Goal: Task Accomplishment & Management: Complete application form

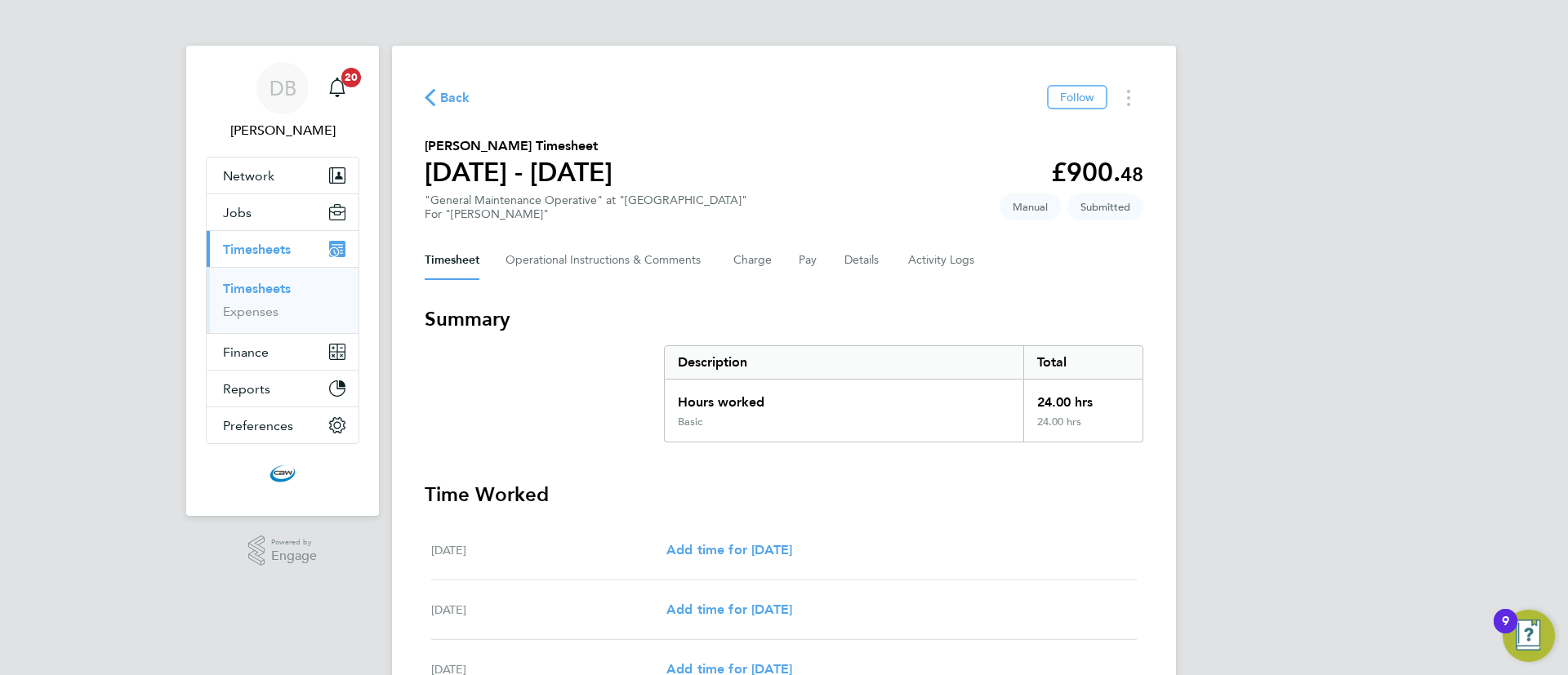
click at [271, 290] on link "Timesheets" at bounding box center [257, 288] width 68 height 16
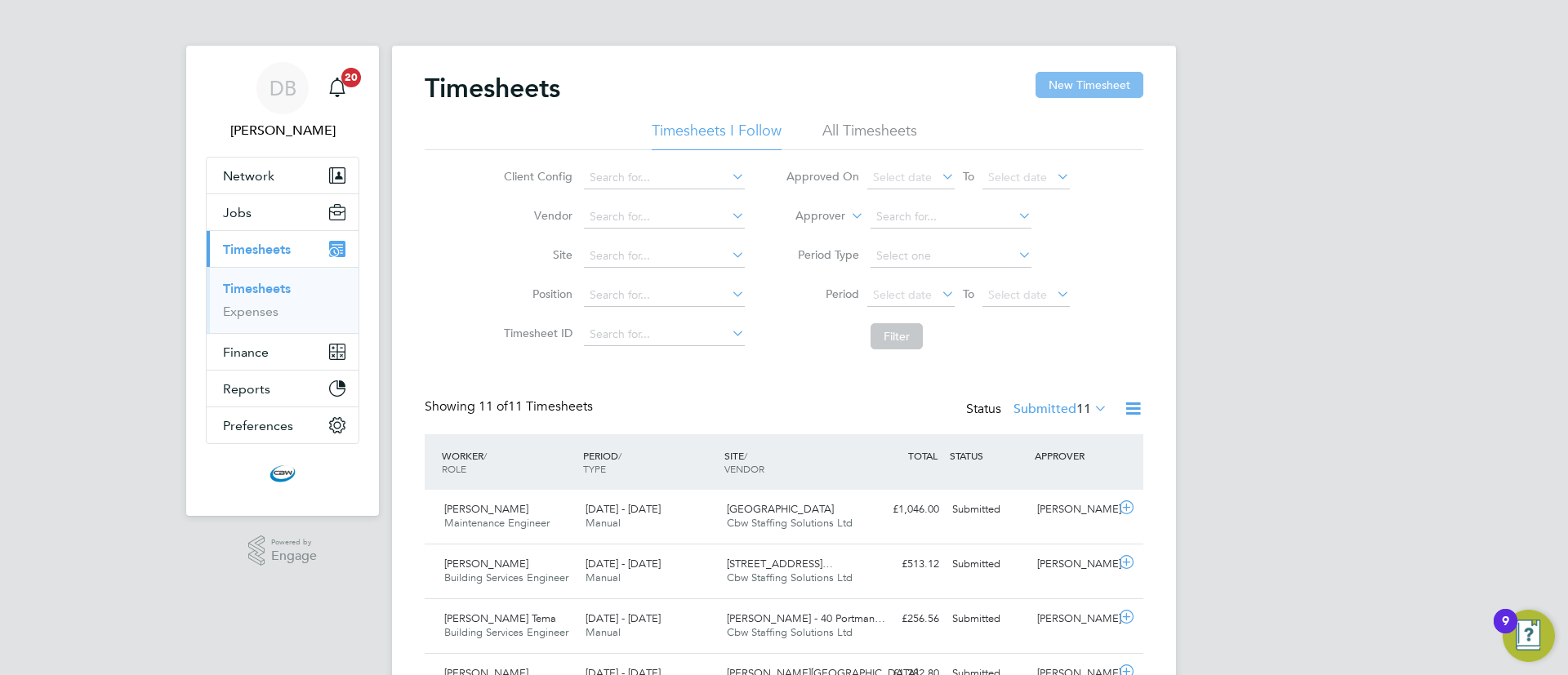
click at [1055, 82] on button "New Timesheet" at bounding box center [1090, 85] width 108 height 26
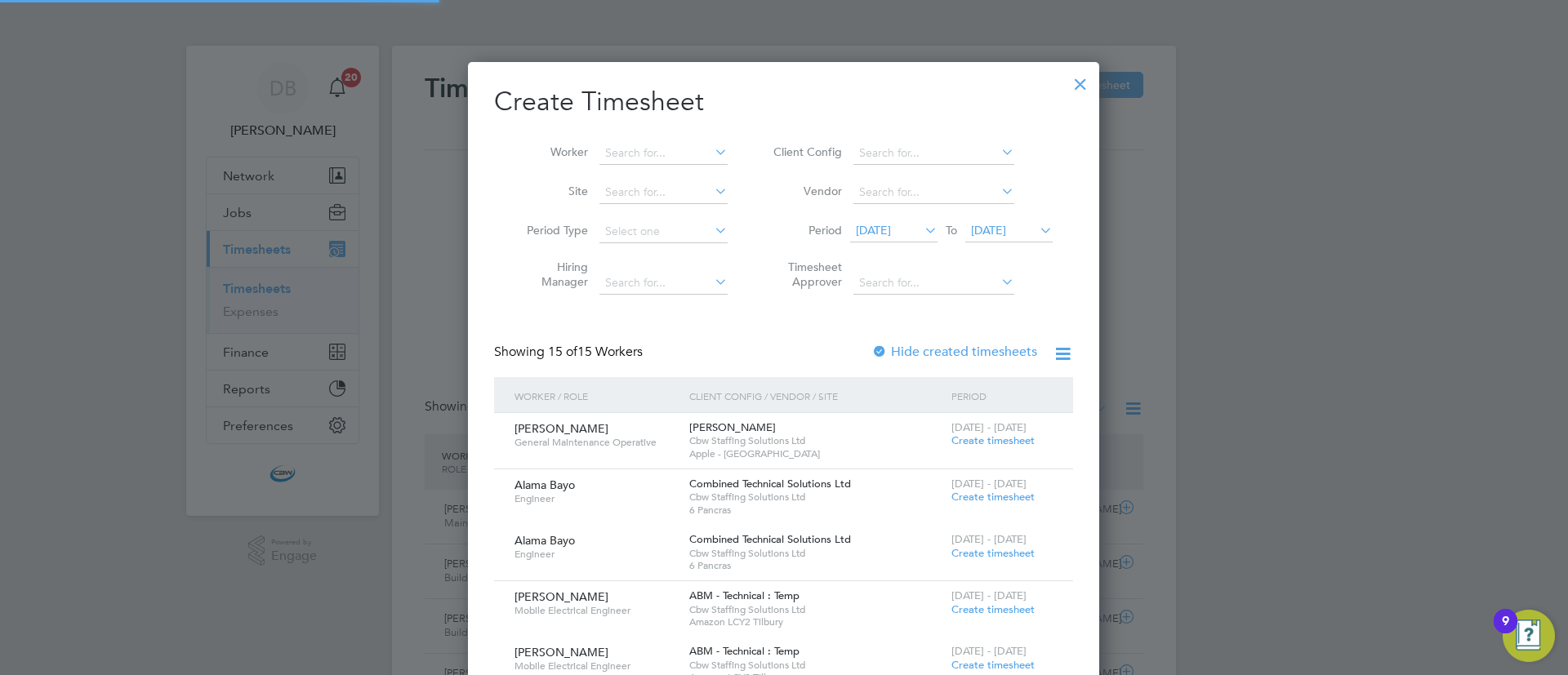
scroll to position [1787, 632]
click at [665, 142] on input at bounding box center [664, 154] width 128 height 23
type input "s"
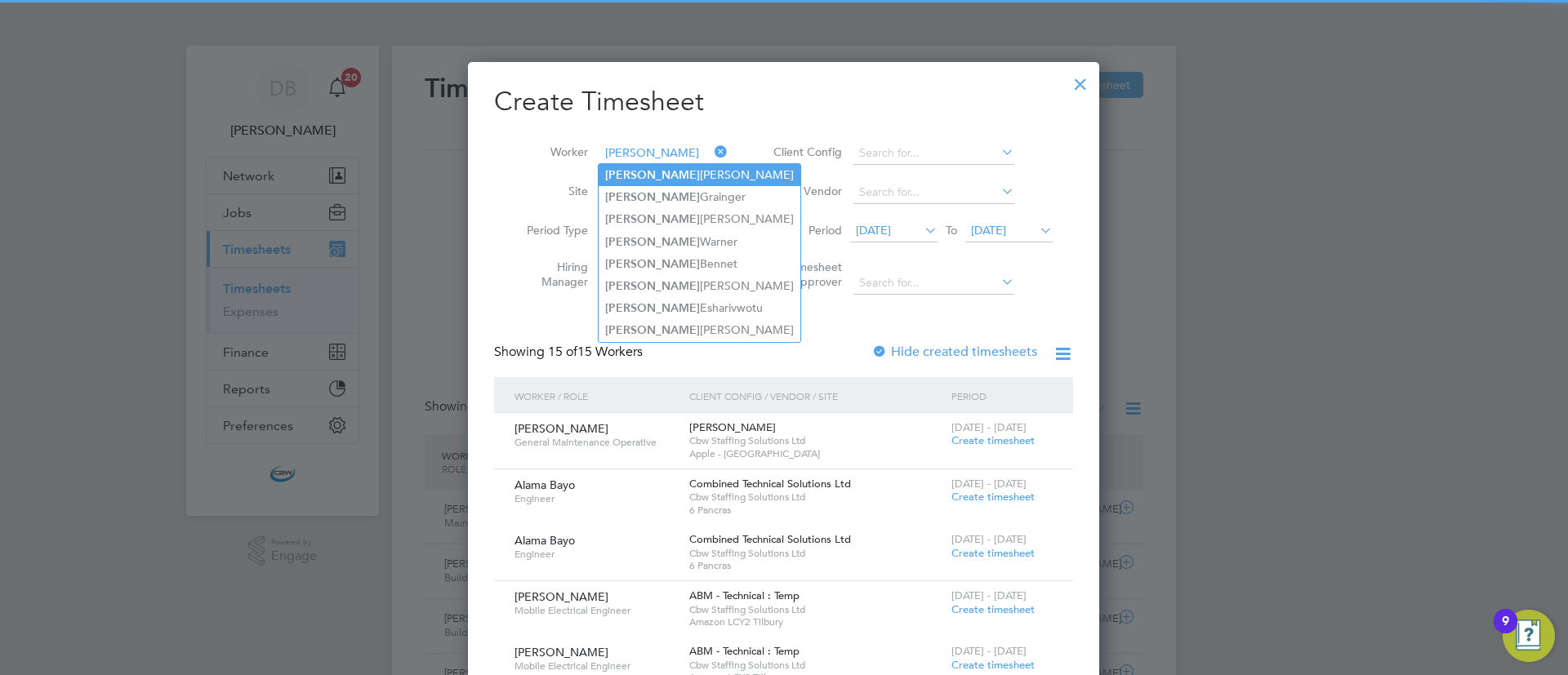
click at [631, 172] on b "Anthony" at bounding box center [653, 175] width 95 height 14
type input "Anthony Steiger"
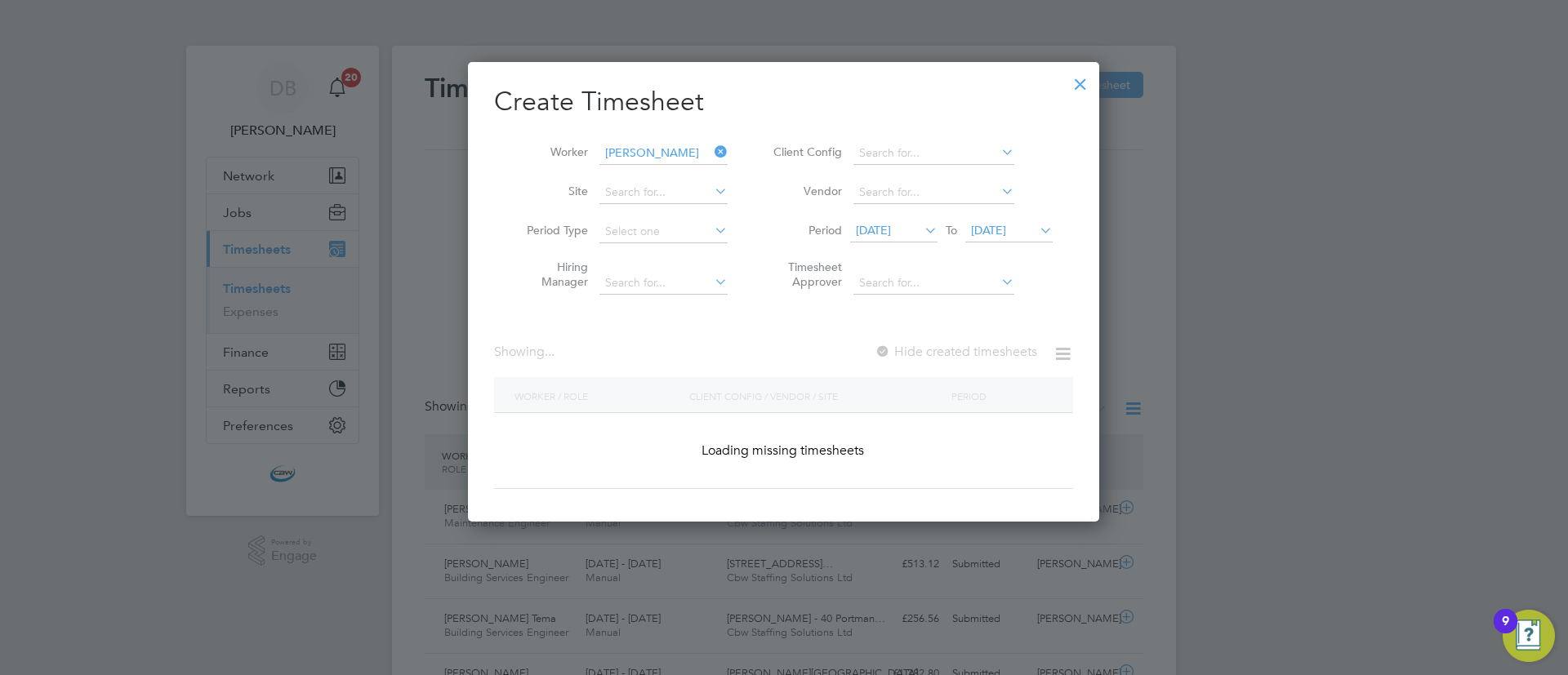
scroll to position [440, 632]
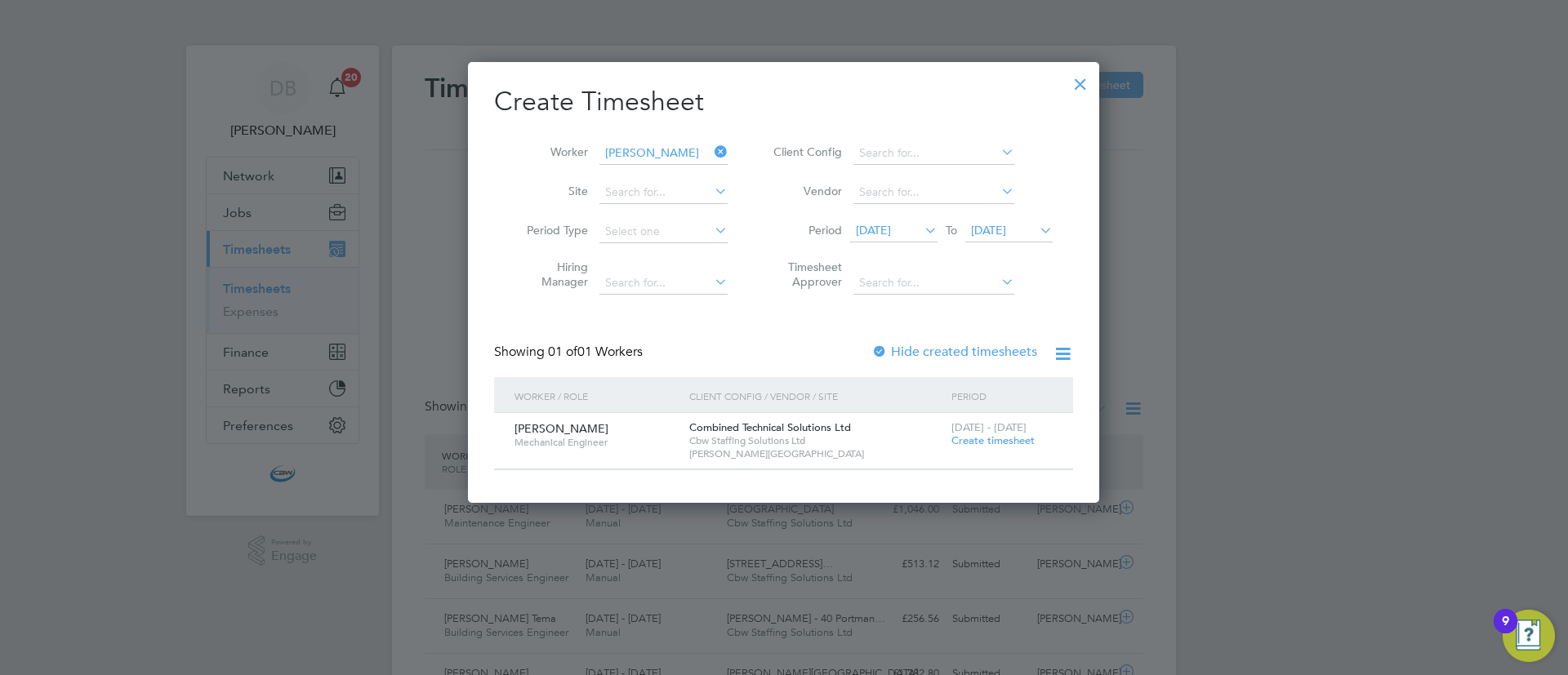
click at [882, 354] on div at bounding box center [880, 353] width 17 height 17
click at [982, 445] on span "Create timesheet" at bounding box center [993, 440] width 83 height 14
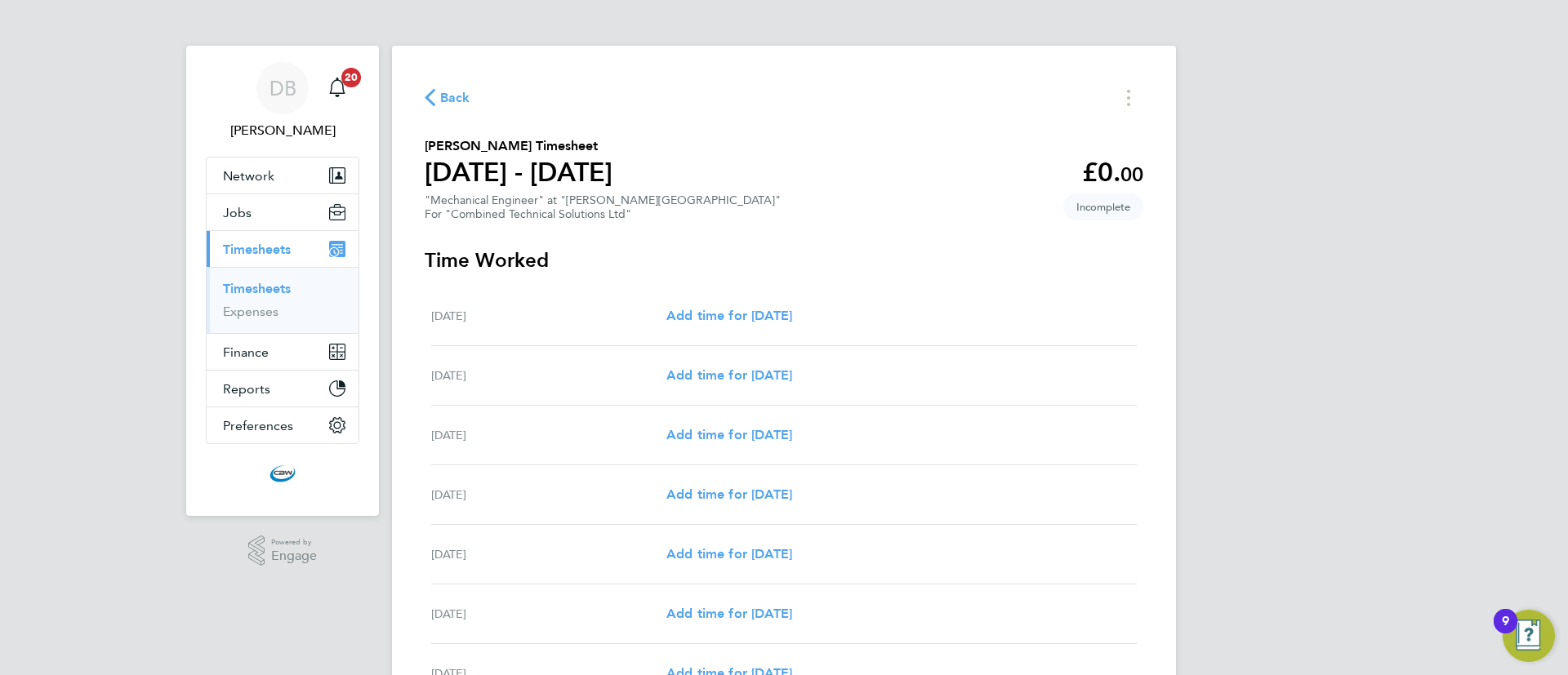
click at [461, 115] on div "Back Anthony Steiger's Timesheet 16 - 22 Aug 2025 £0. 00 "Mechanical Engineer" …" at bounding box center [784, 433] width 784 height 775
click at [449, 102] on span "Back" at bounding box center [455, 98] width 30 height 20
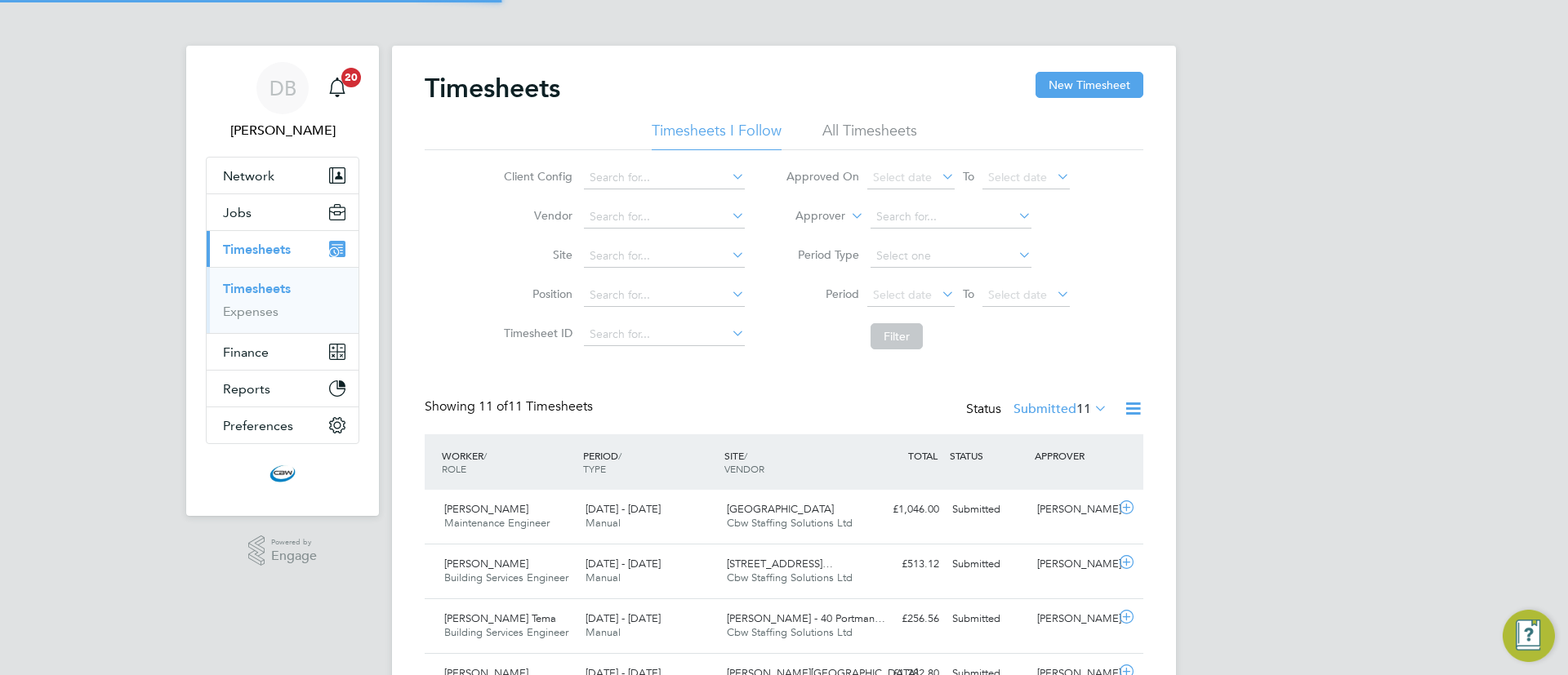
scroll to position [42, 142]
click at [1082, 81] on button "New Timesheet" at bounding box center [1090, 85] width 108 height 26
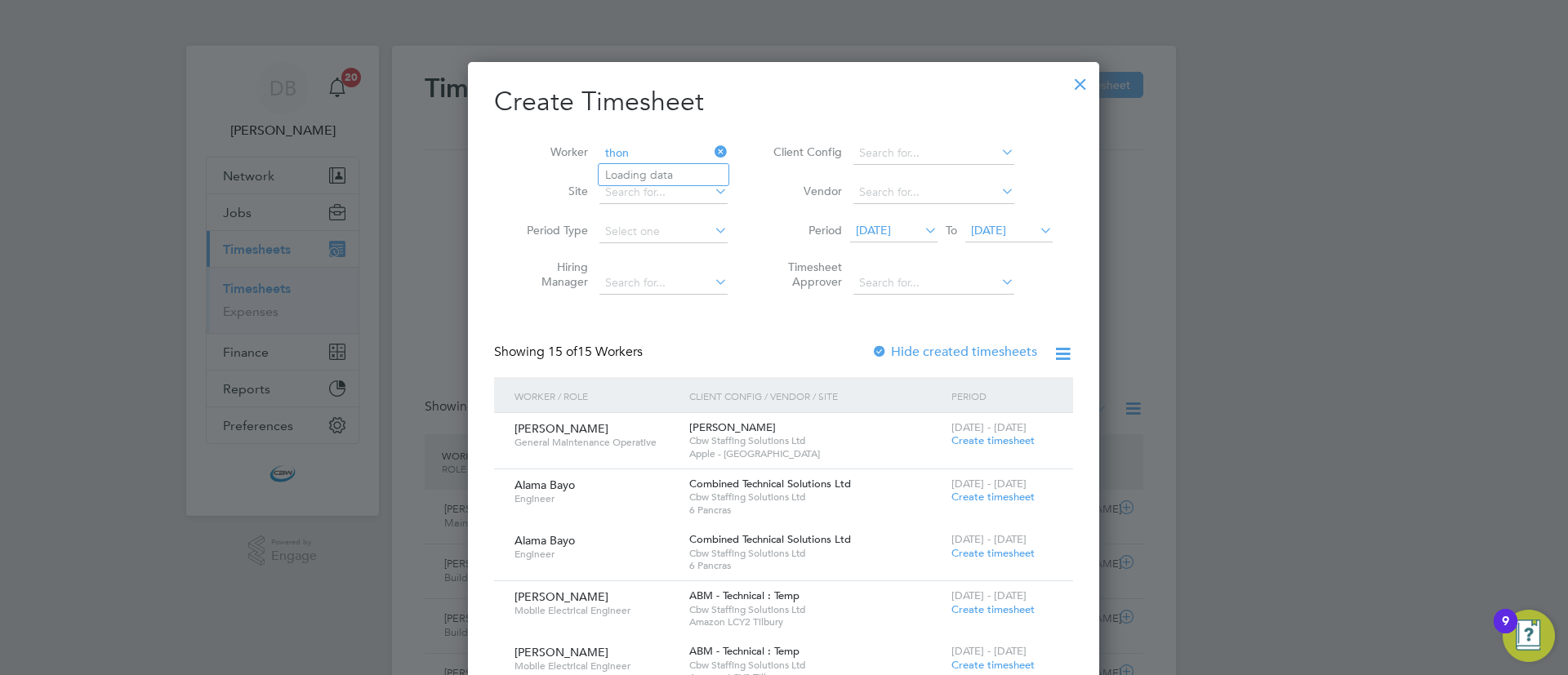
type input "thon"
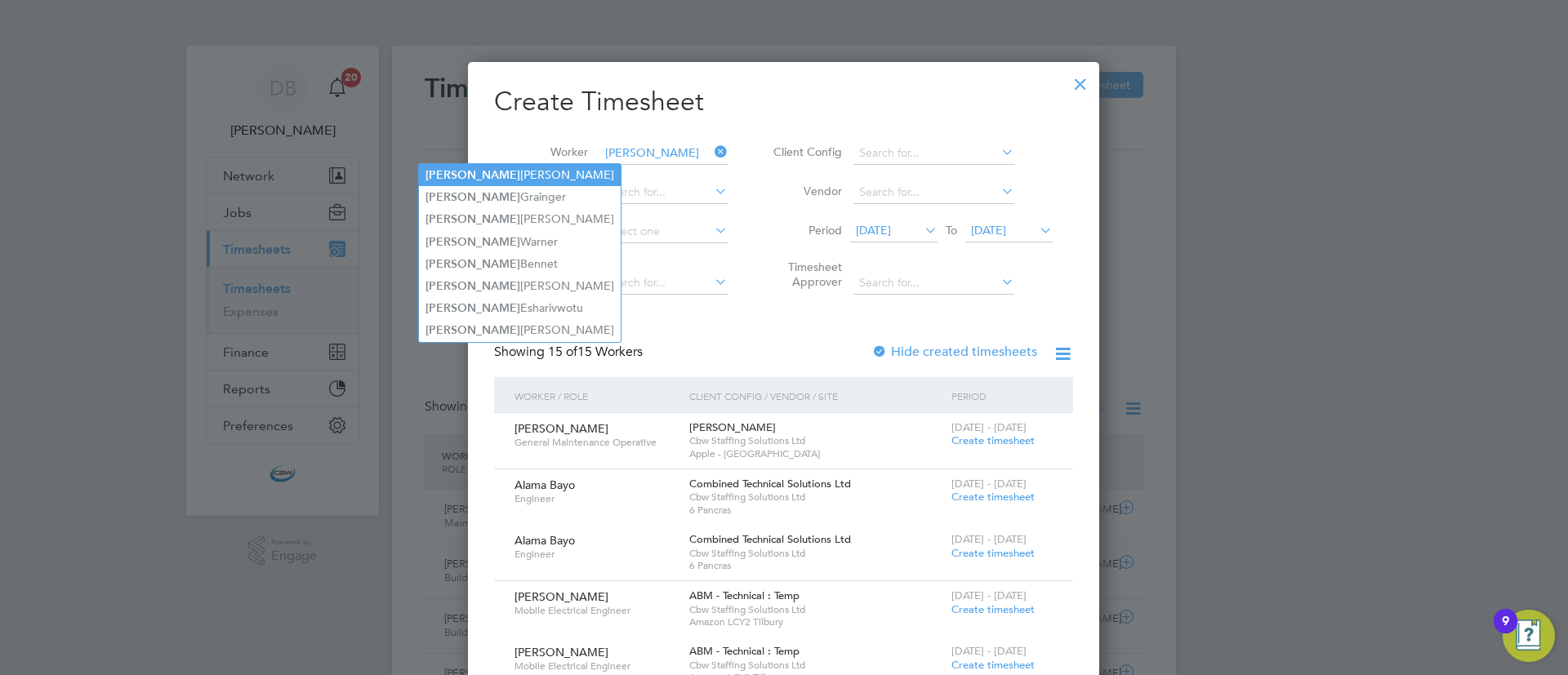
click at [507, 179] on li "Anthony Steiger" at bounding box center [519, 175] width 202 height 22
type input "Anthony Steiger"
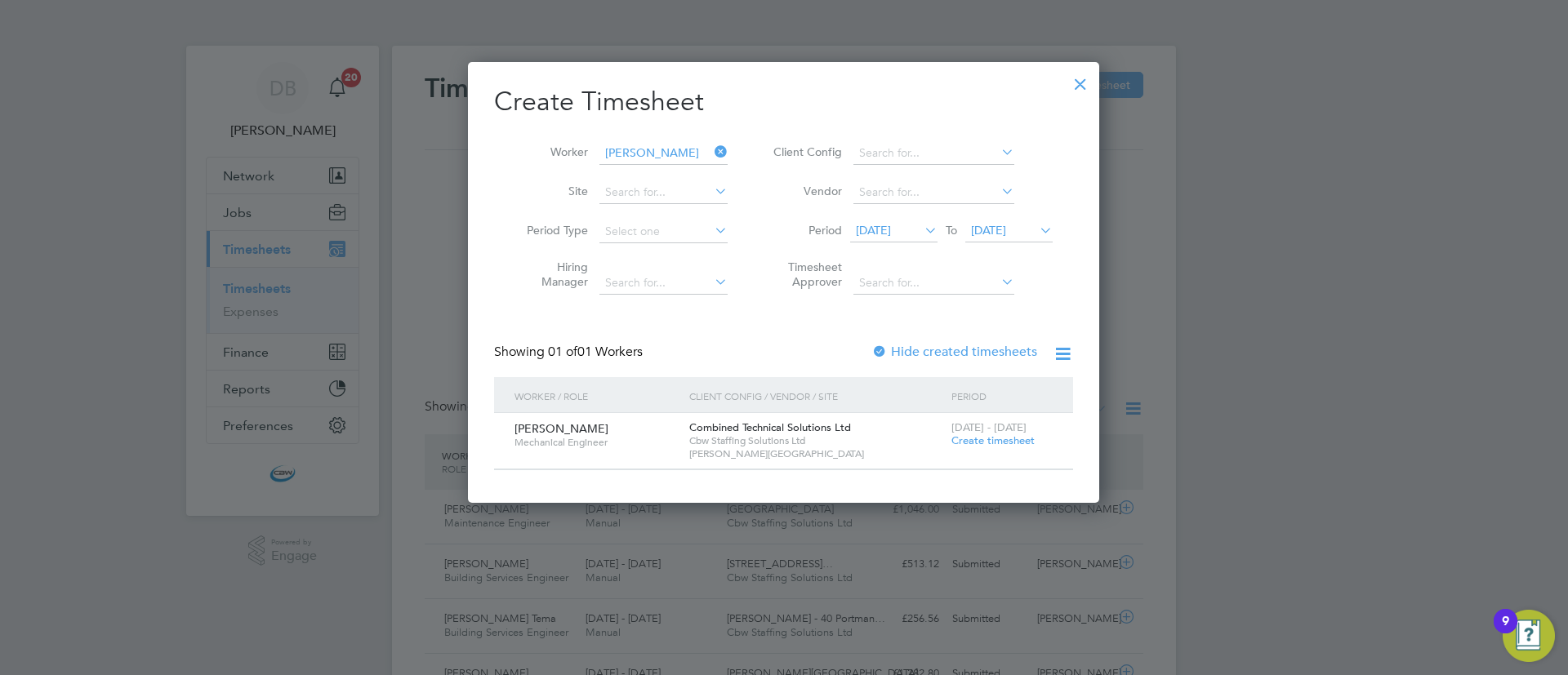
click at [891, 224] on span "12 Aug 2025" at bounding box center [874, 230] width 35 height 15
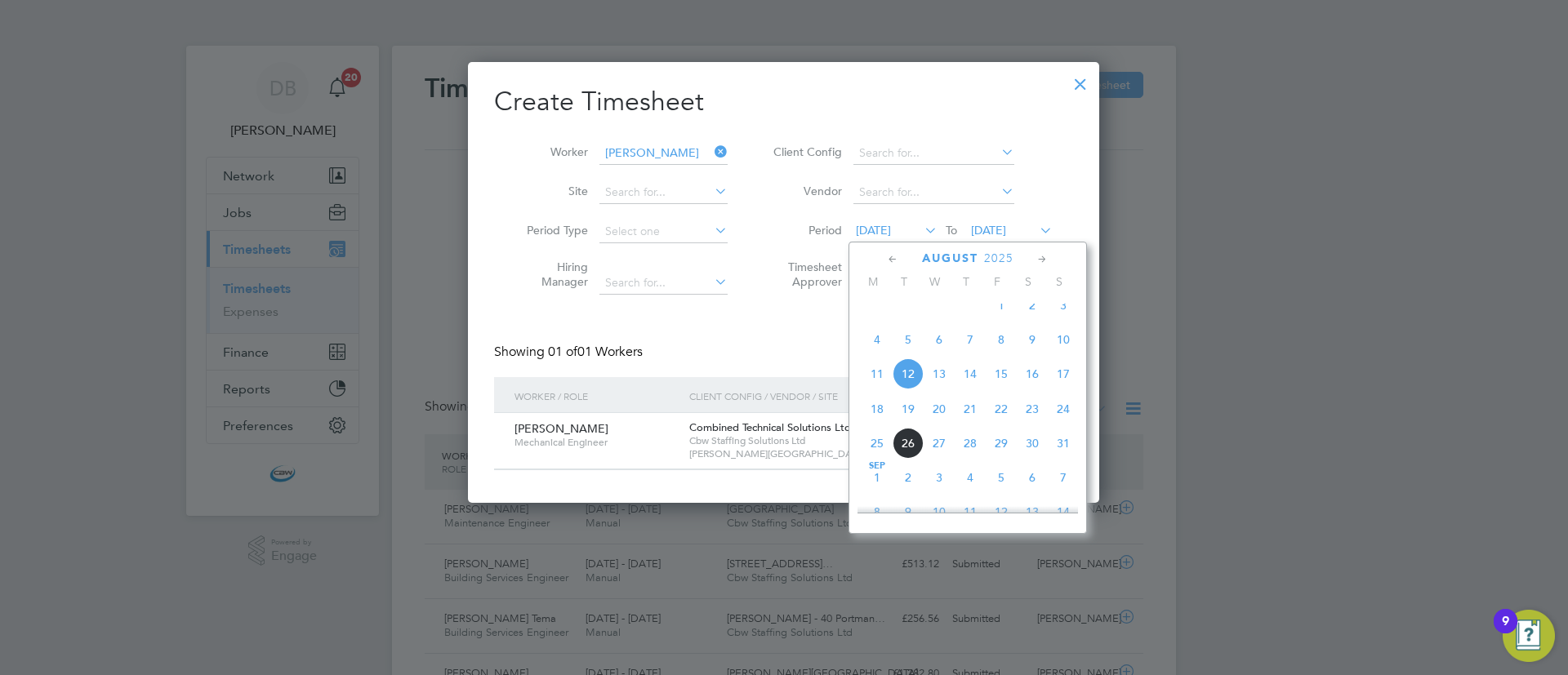
click at [877, 355] on span "4" at bounding box center [877, 339] width 31 height 31
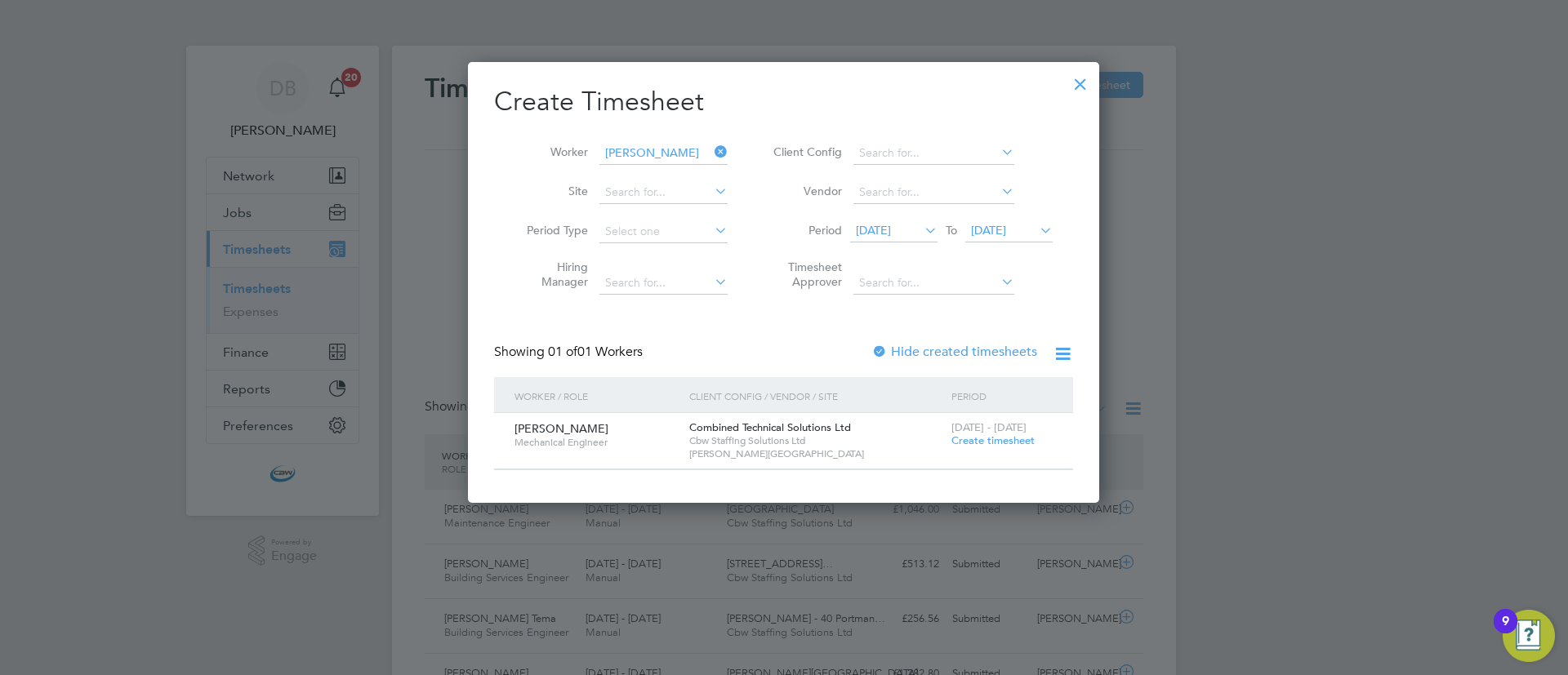
click at [880, 350] on div at bounding box center [880, 353] width 17 height 17
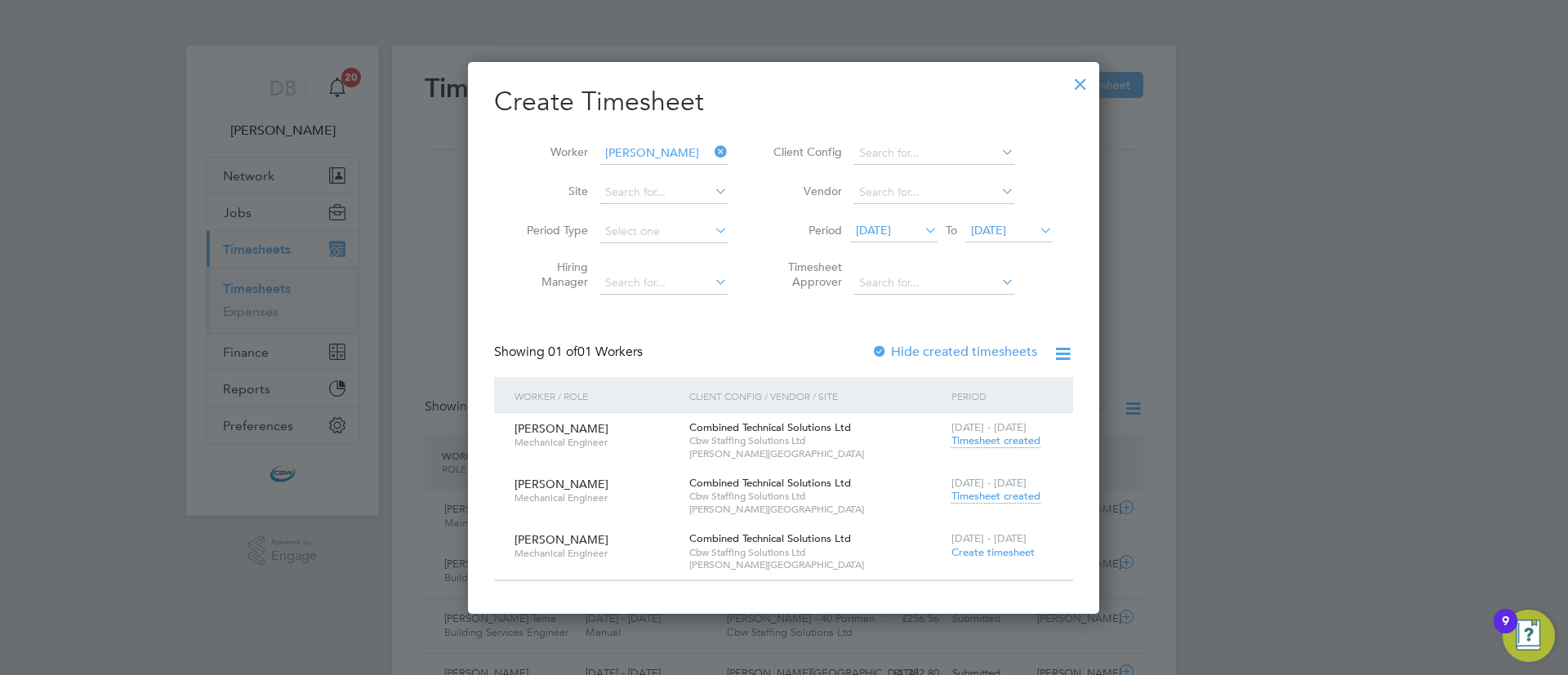
click at [1003, 495] on span "Timesheet created" at bounding box center [996, 496] width 89 height 15
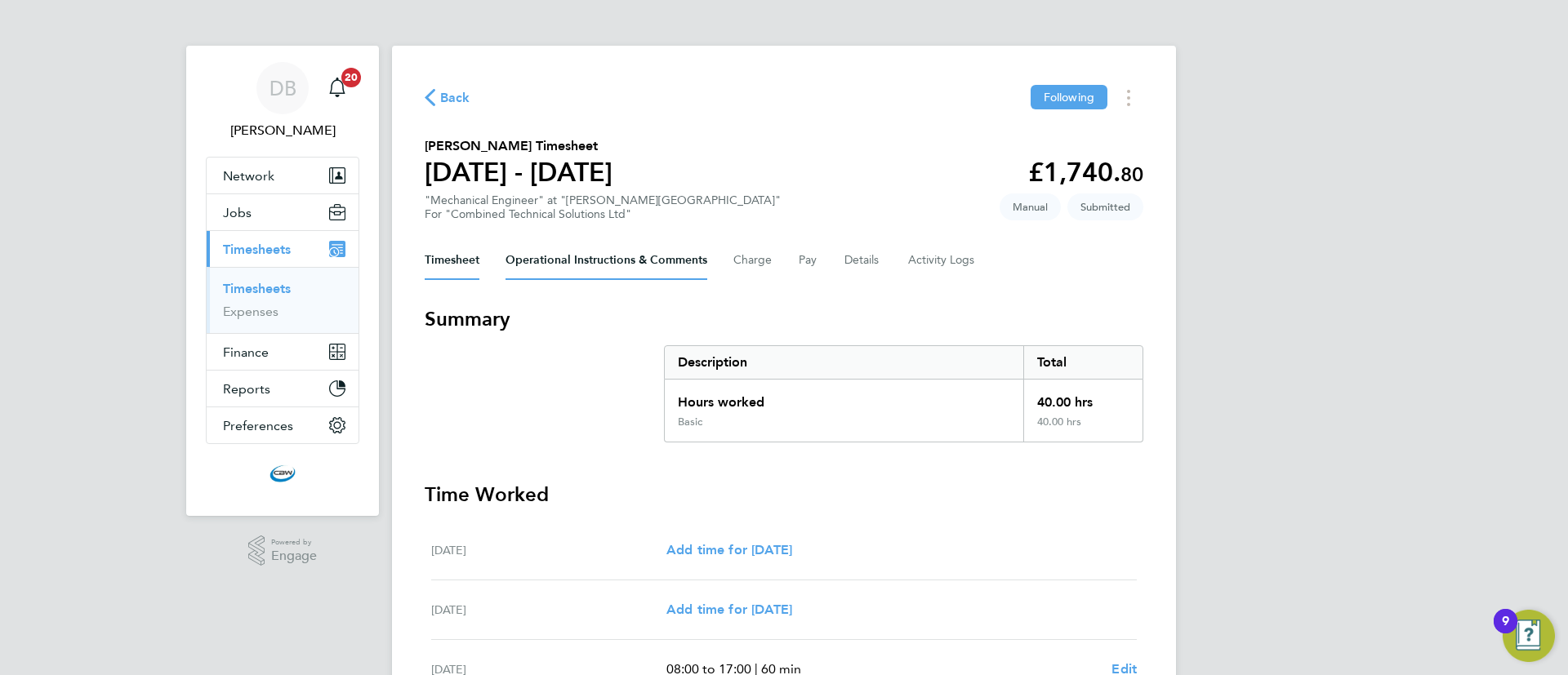
click at [623, 259] on Comments-tab "Operational Instructions & Comments" at bounding box center [606, 260] width 202 height 39
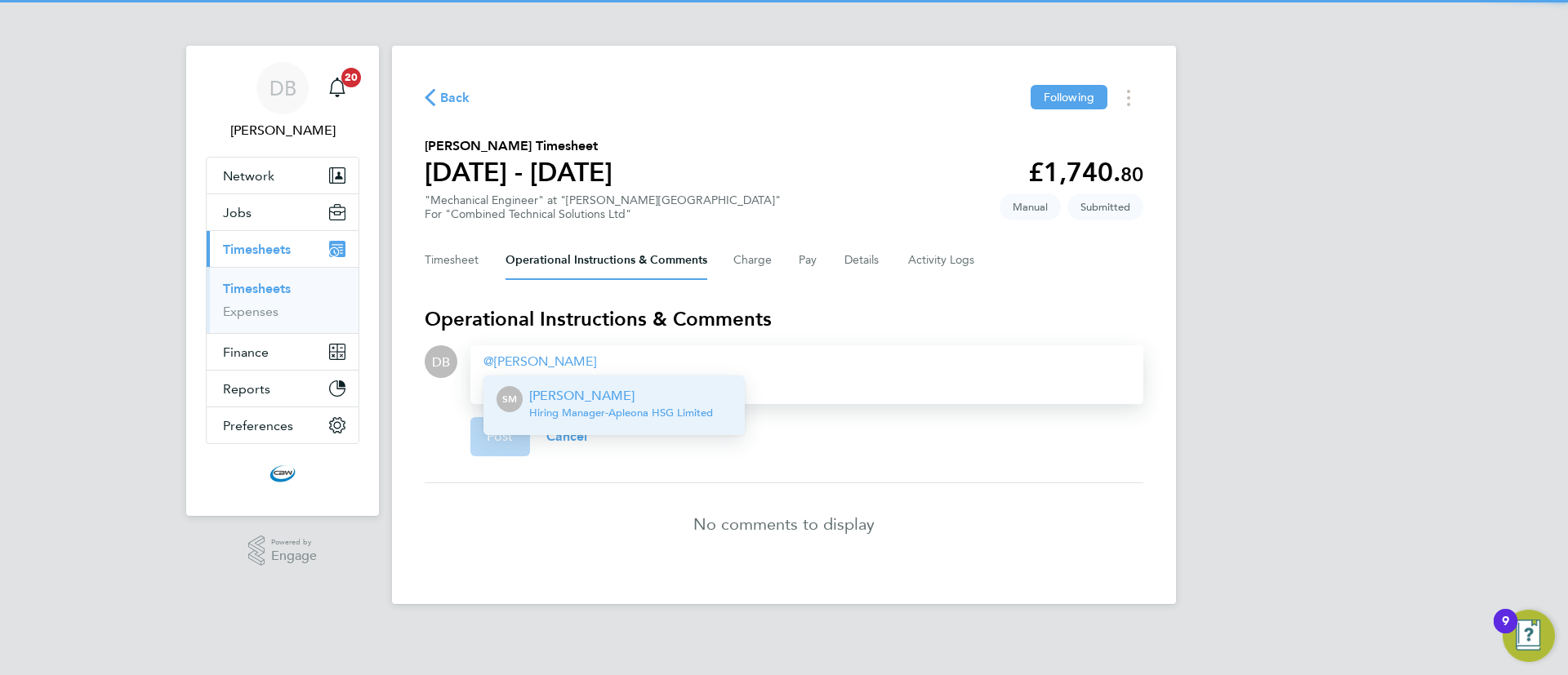
click at [572, 401] on p "Shaun Morrison" at bounding box center [620, 396] width 184 height 20
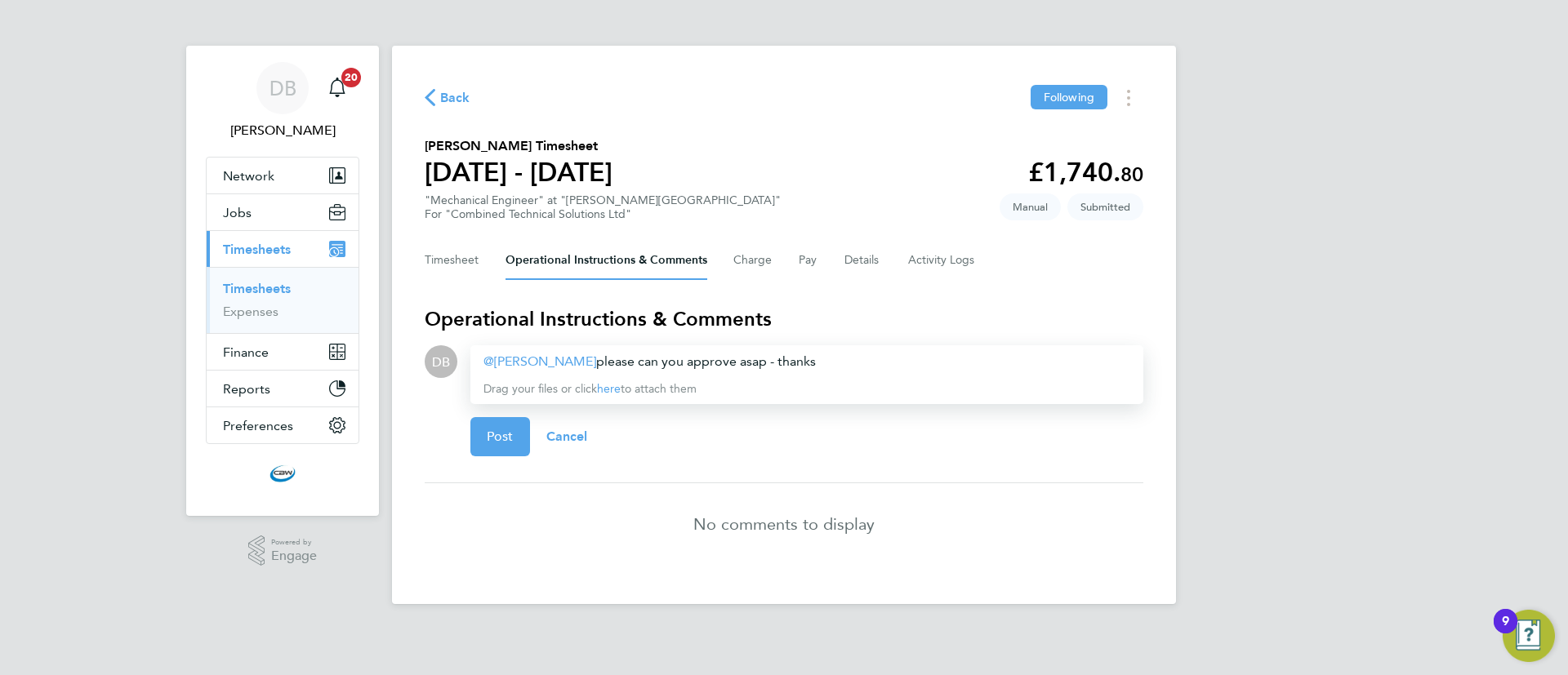
drag, startPoint x: 816, startPoint y: 368, endPoint x: 593, endPoint y: 363, distance: 223.1
click at [593, 363] on div "Shaun Morrison ​ please can you approve asap - thanks" at bounding box center [806, 362] width 647 height 20
copy div "please can you approve asap - thanks"
click at [509, 423] on button "Post" at bounding box center [500, 437] width 60 height 39
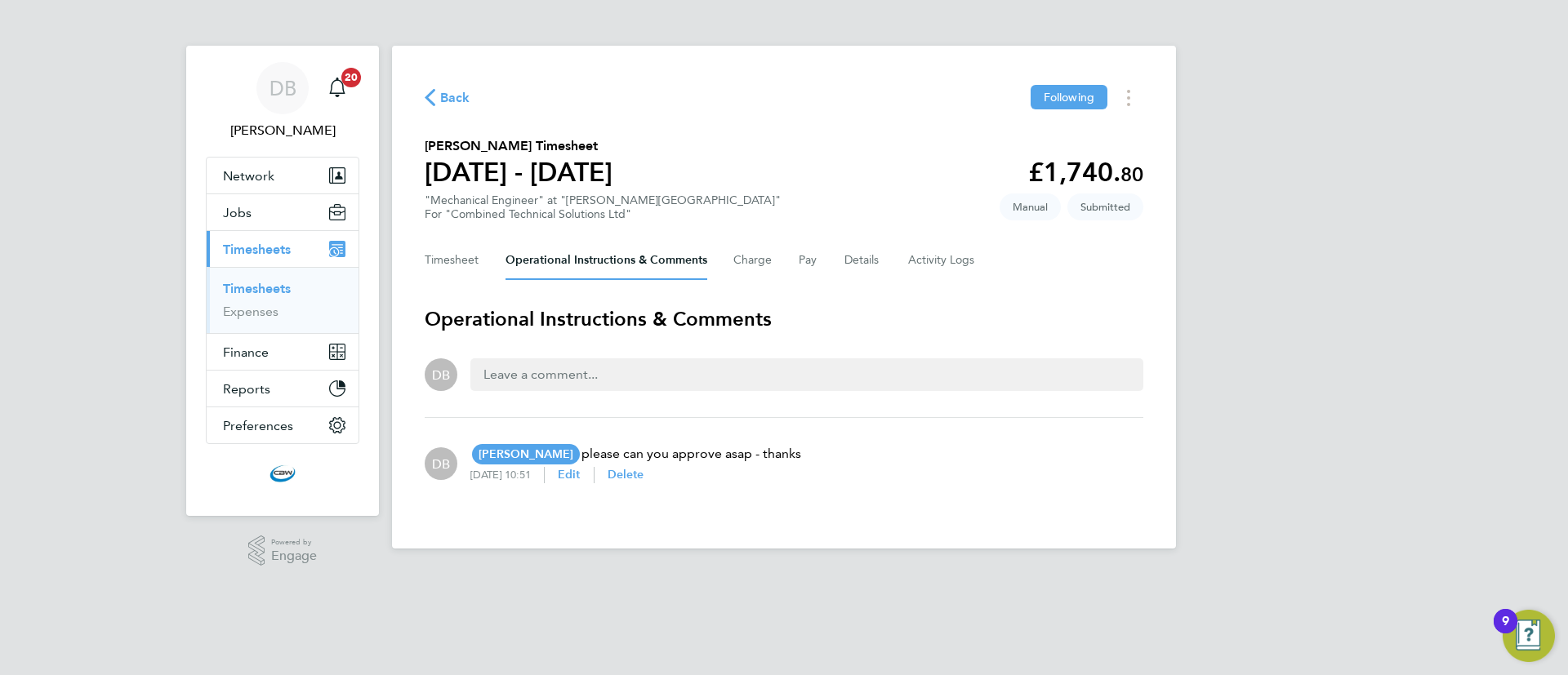
click at [452, 100] on span "Back" at bounding box center [455, 98] width 30 height 20
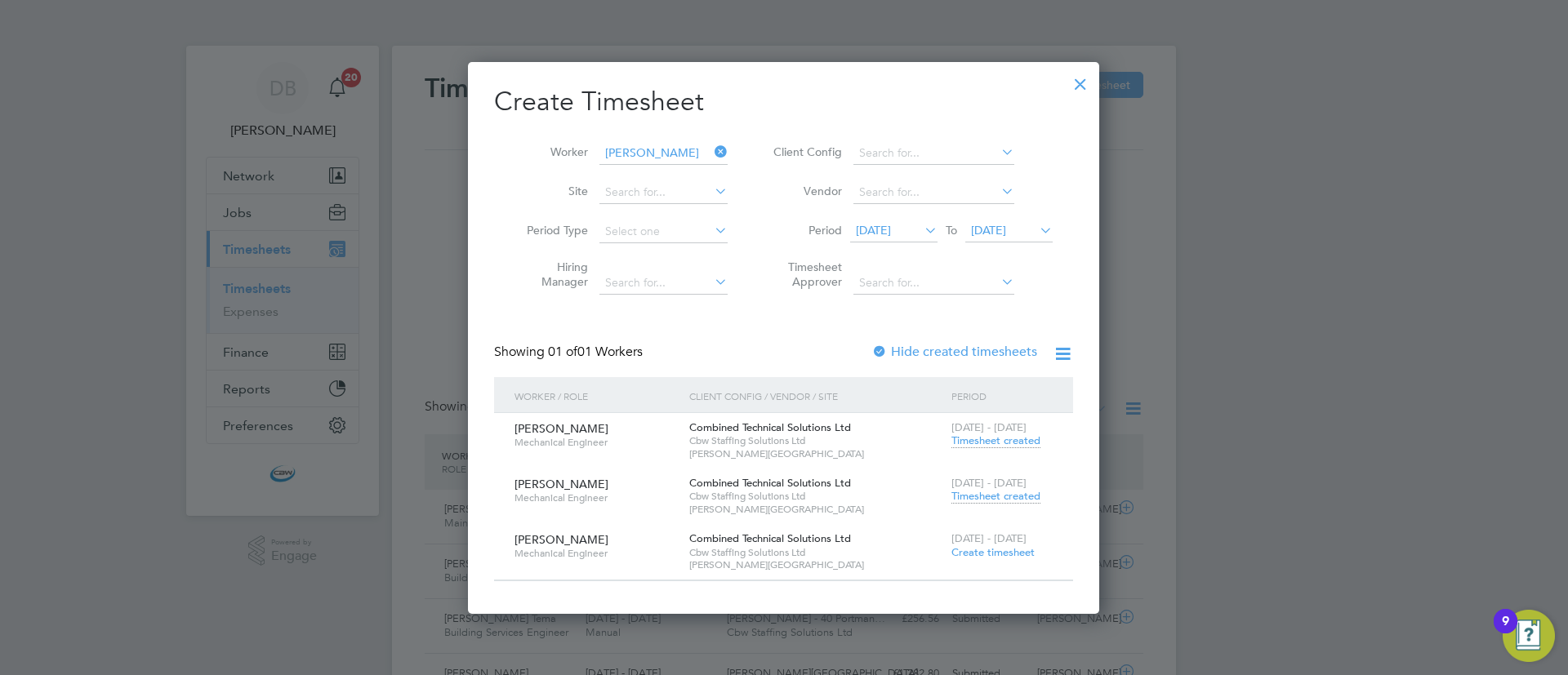
click at [1076, 88] on div at bounding box center [1080, 80] width 29 height 29
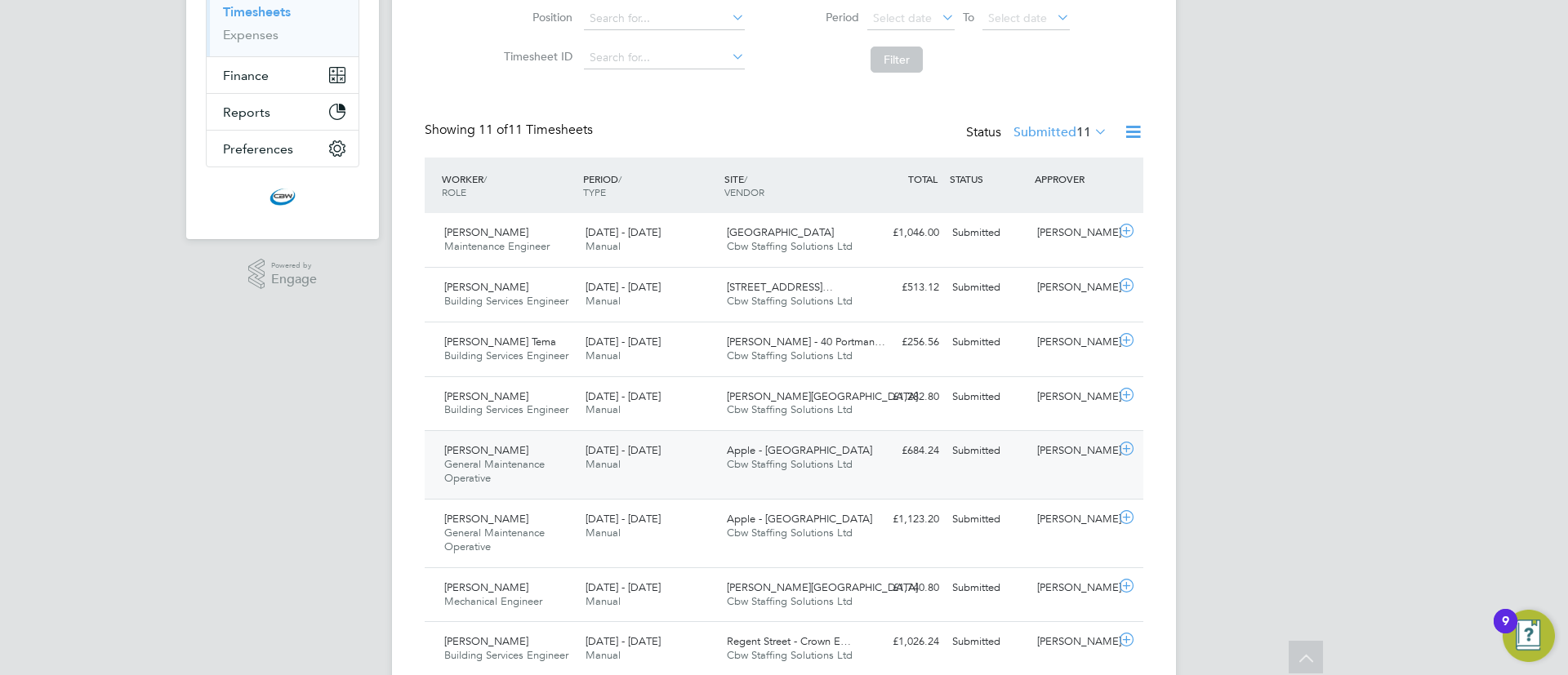
click at [1123, 445] on icon at bounding box center [1126, 449] width 21 height 13
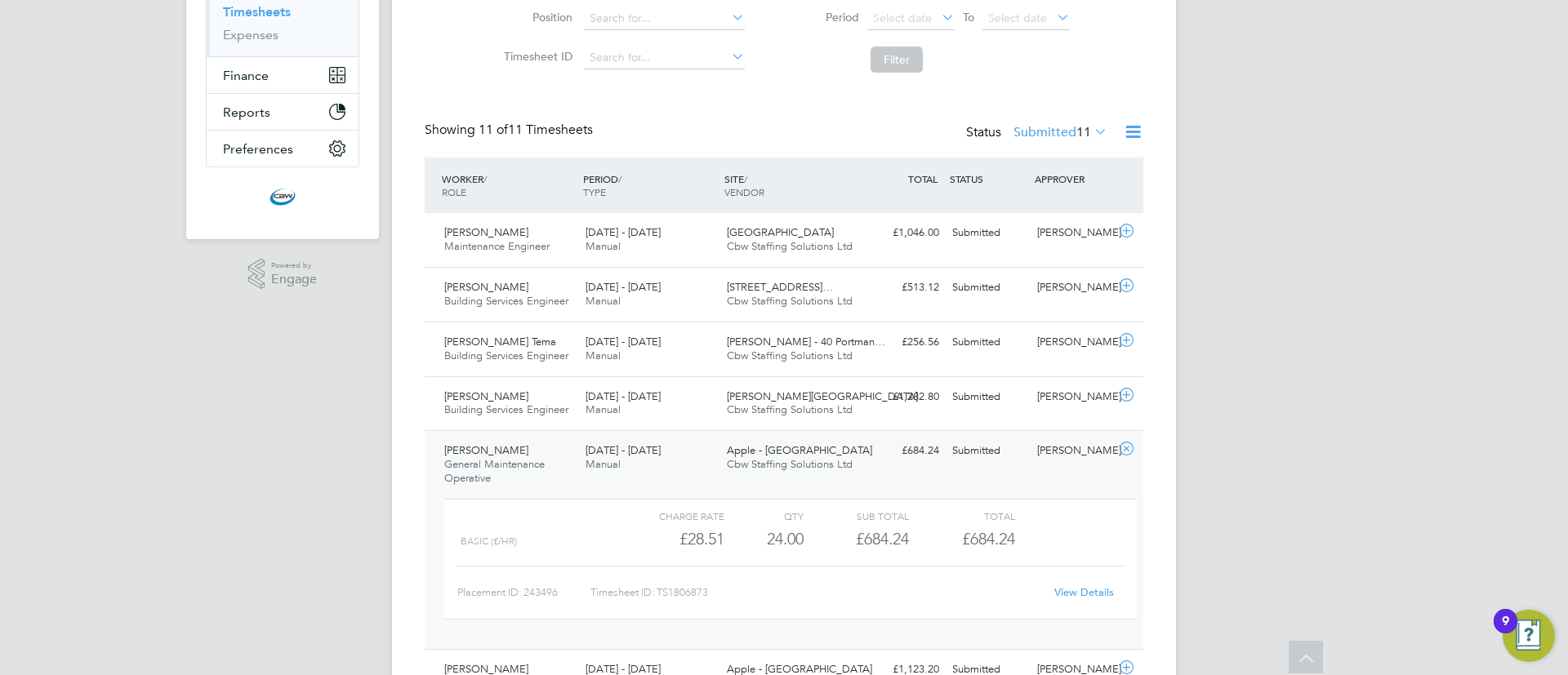
click at [1085, 589] on link "View Details" at bounding box center [1085, 592] width 60 height 14
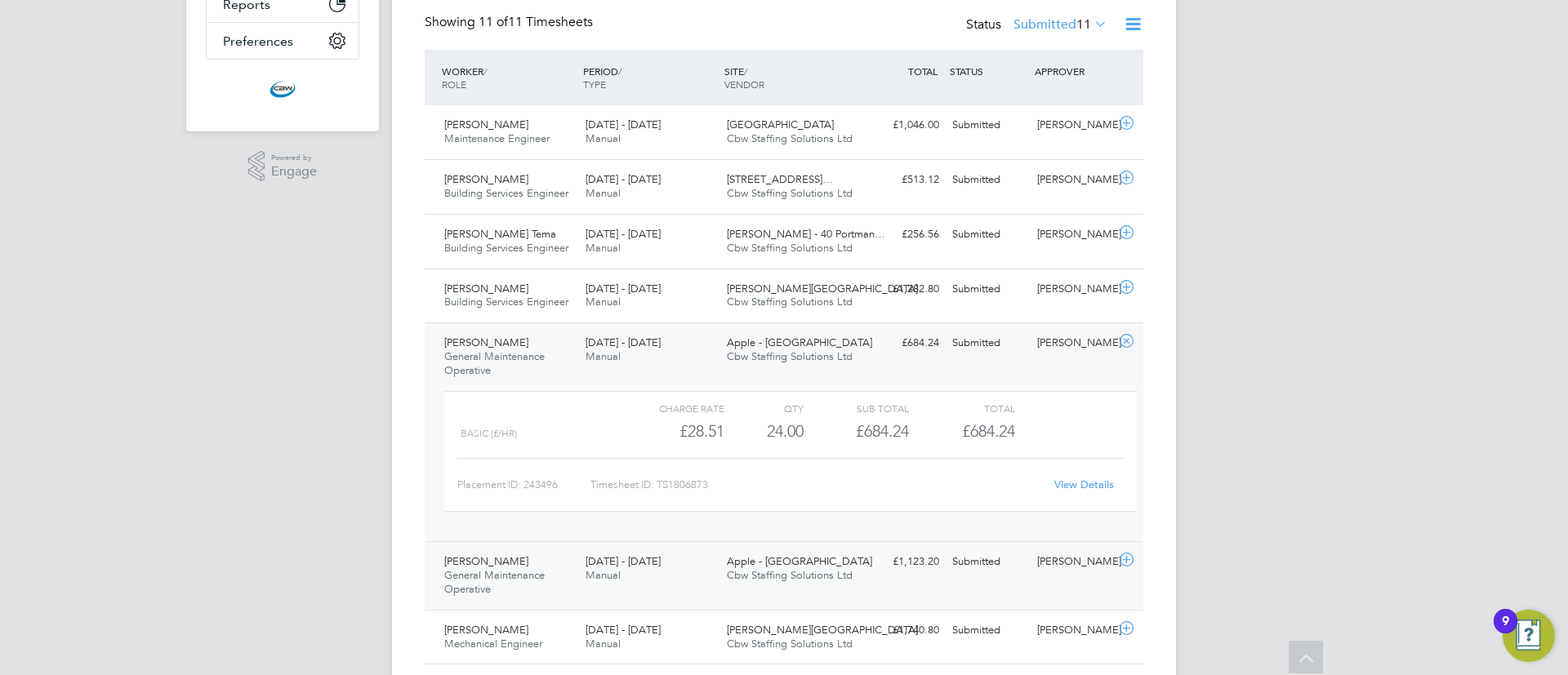
click at [1142, 566] on div at bounding box center [1129, 561] width 28 height 26
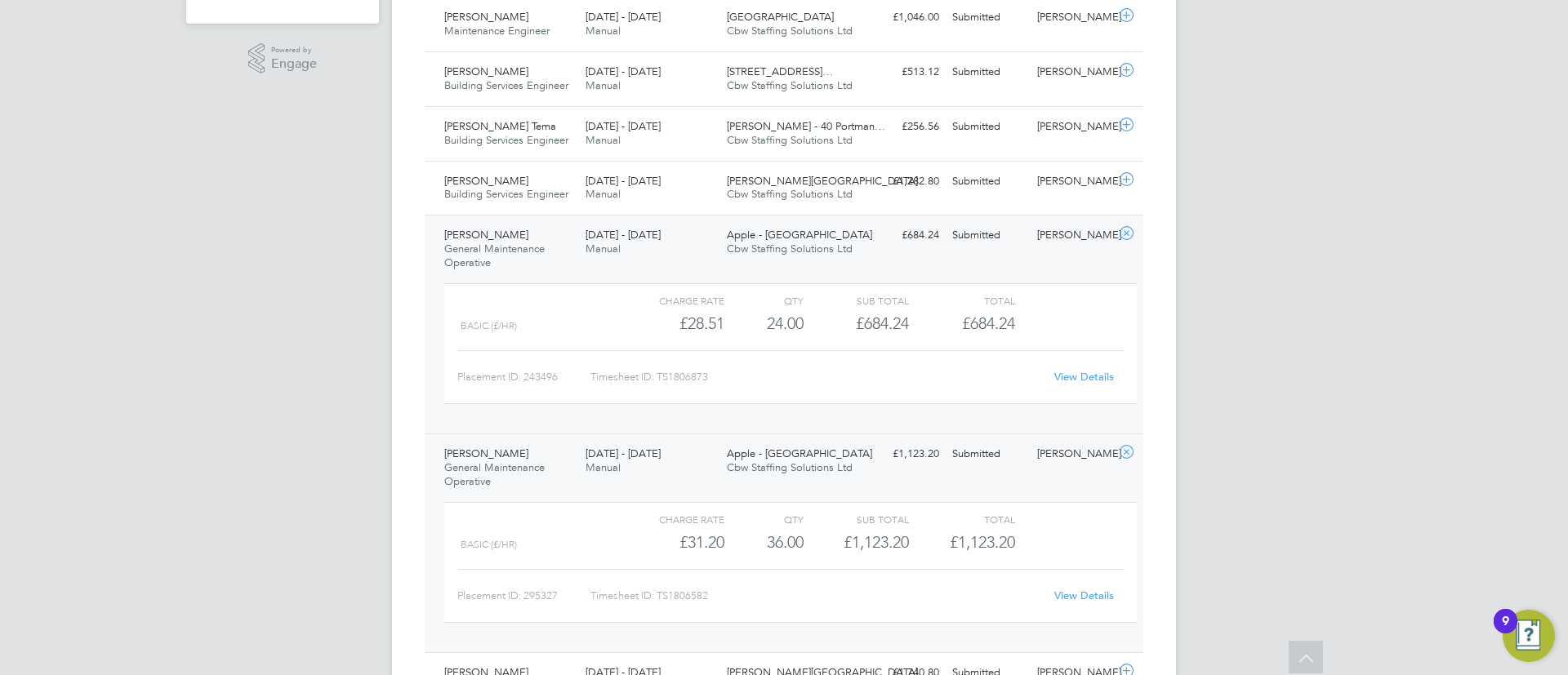
click at [1085, 598] on link "View Details" at bounding box center [1085, 595] width 60 height 14
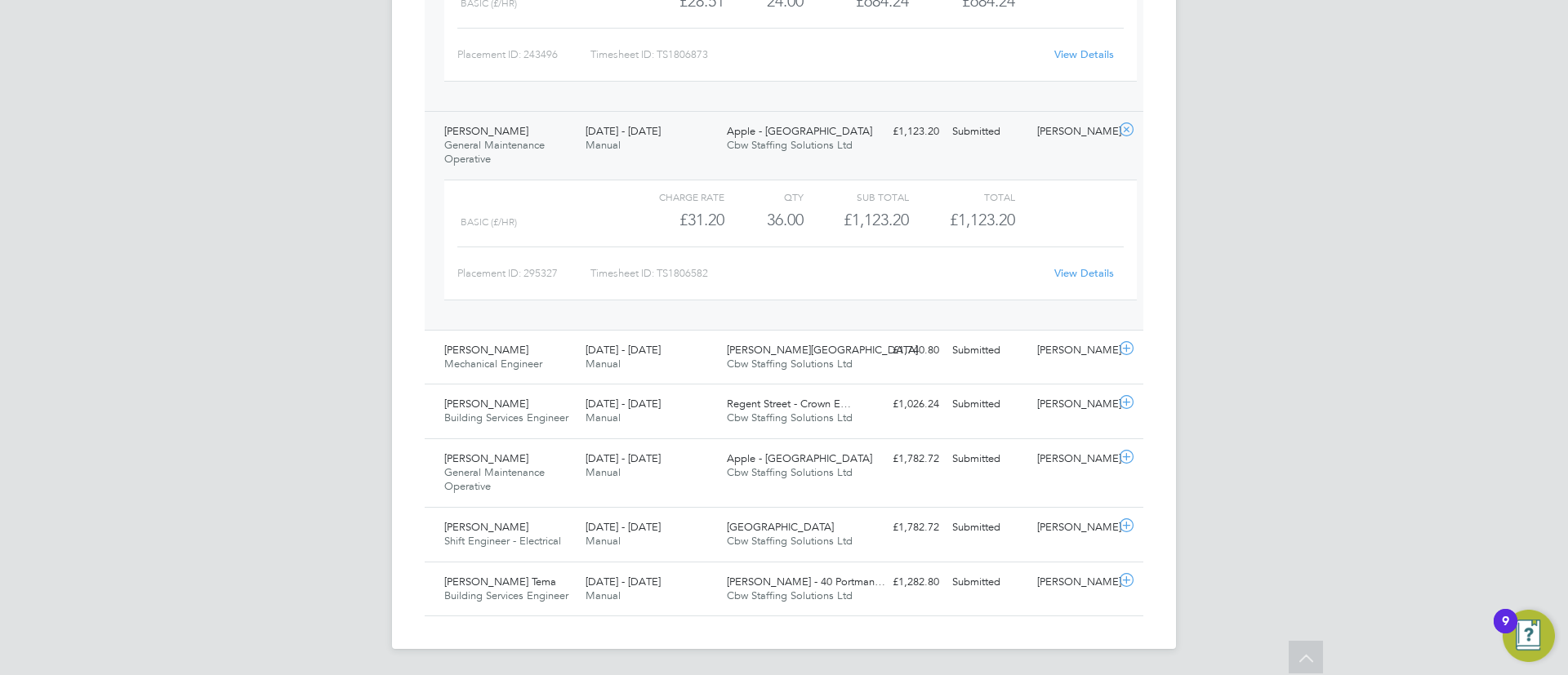
click at [532, 470] on span "General Maintenance Operative" at bounding box center [494, 479] width 100 height 27
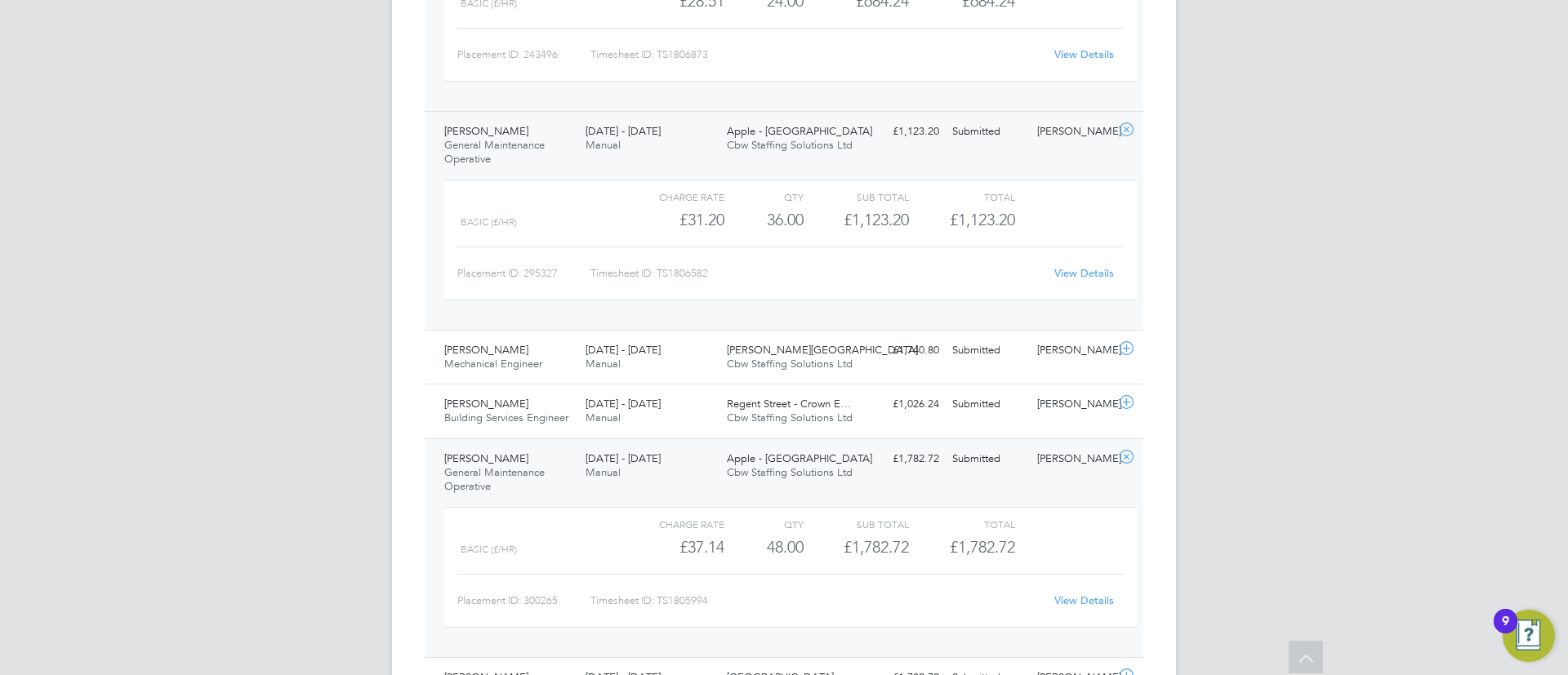
click at [1080, 604] on link "View Details" at bounding box center [1085, 600] width 60 height 14
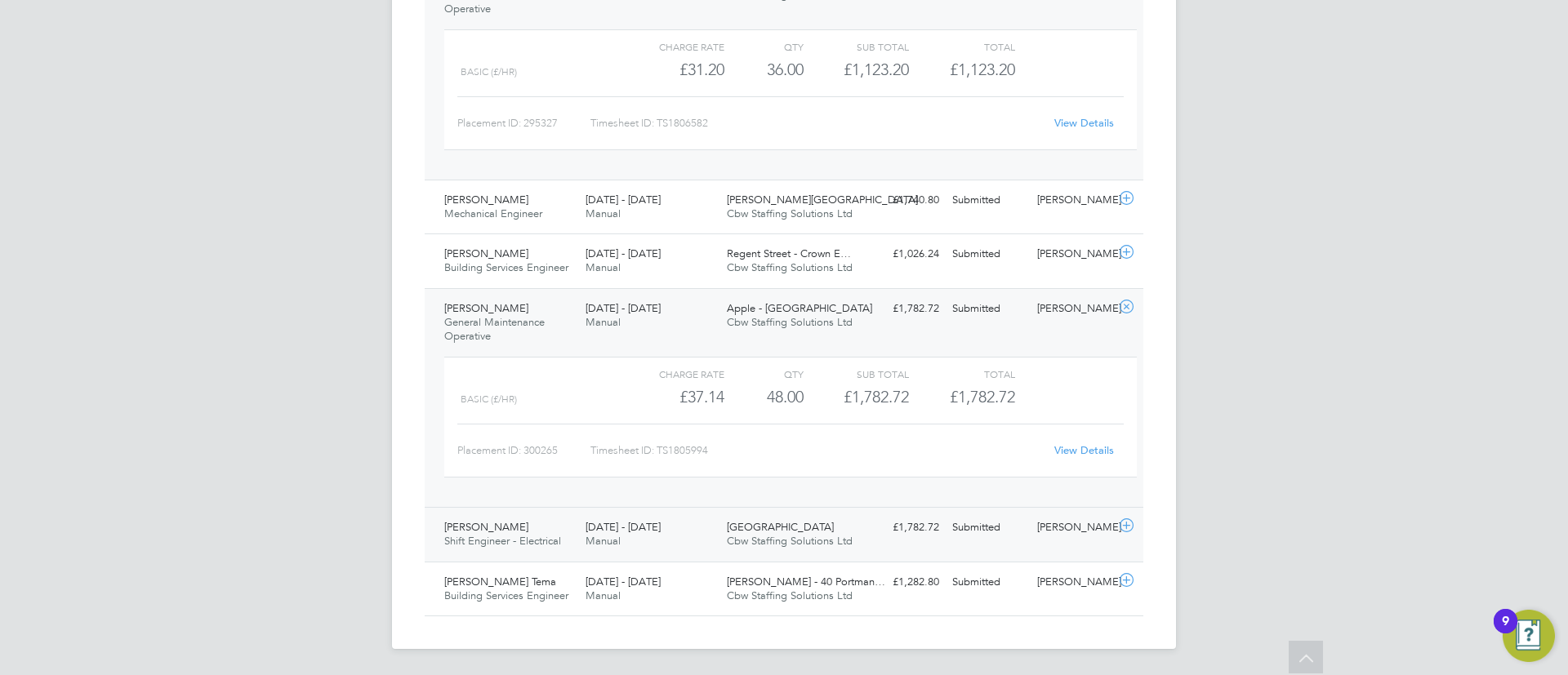
click at [1121, 521] on icon at bounding box center [1126, 526] width 21 height 13
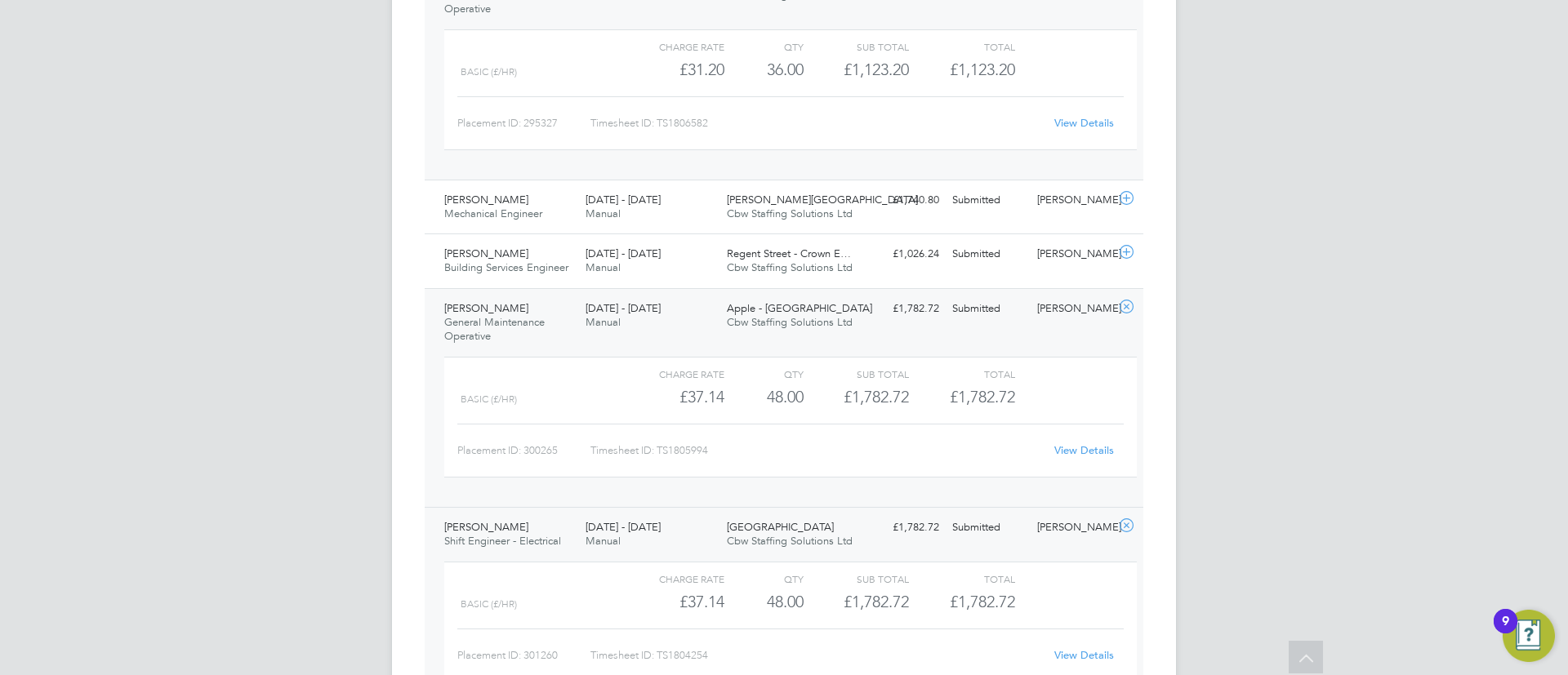
click at [1087, 655] on link "View Details" at bounding box center [1085, 655] width 60 height 14
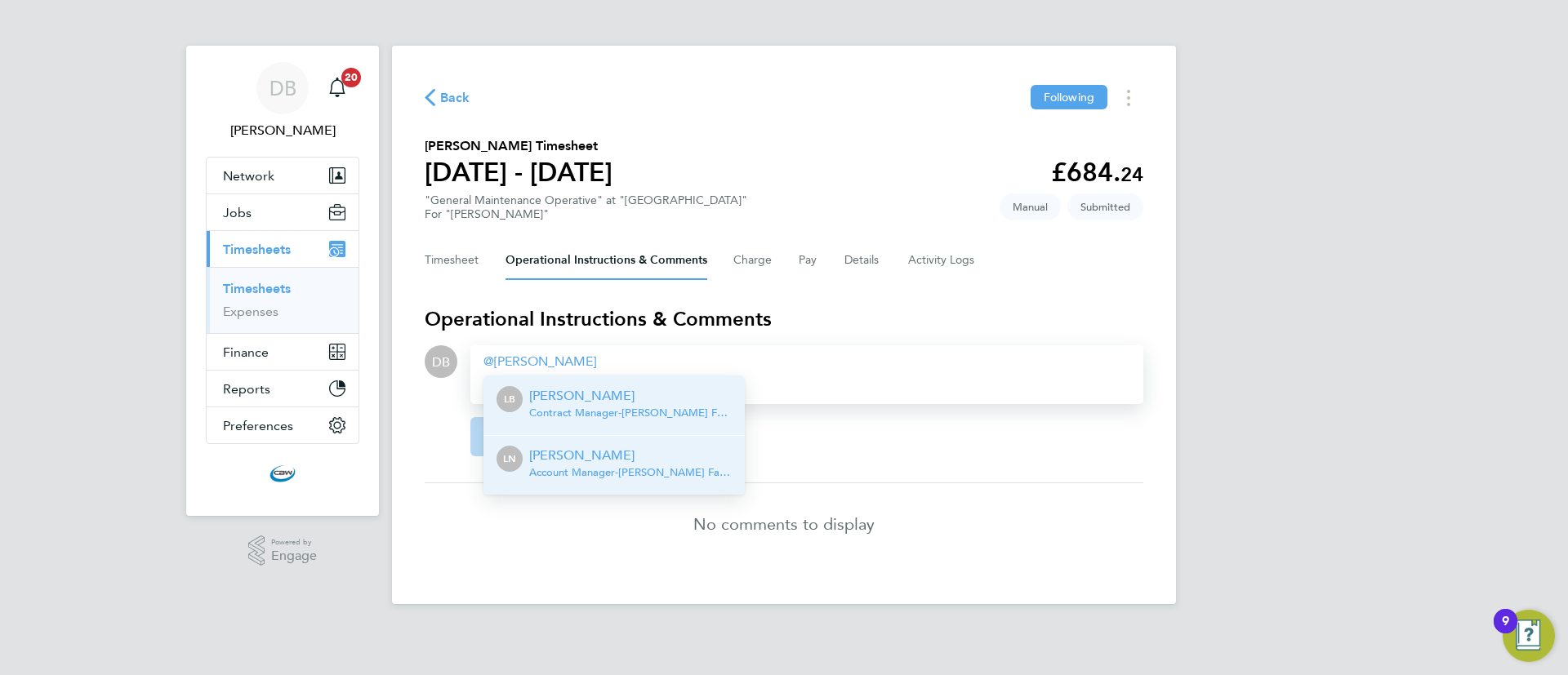
click at [562, 446] on p "[PERSON_NAME]" at bounding box center [630, 456] width 203 height 20
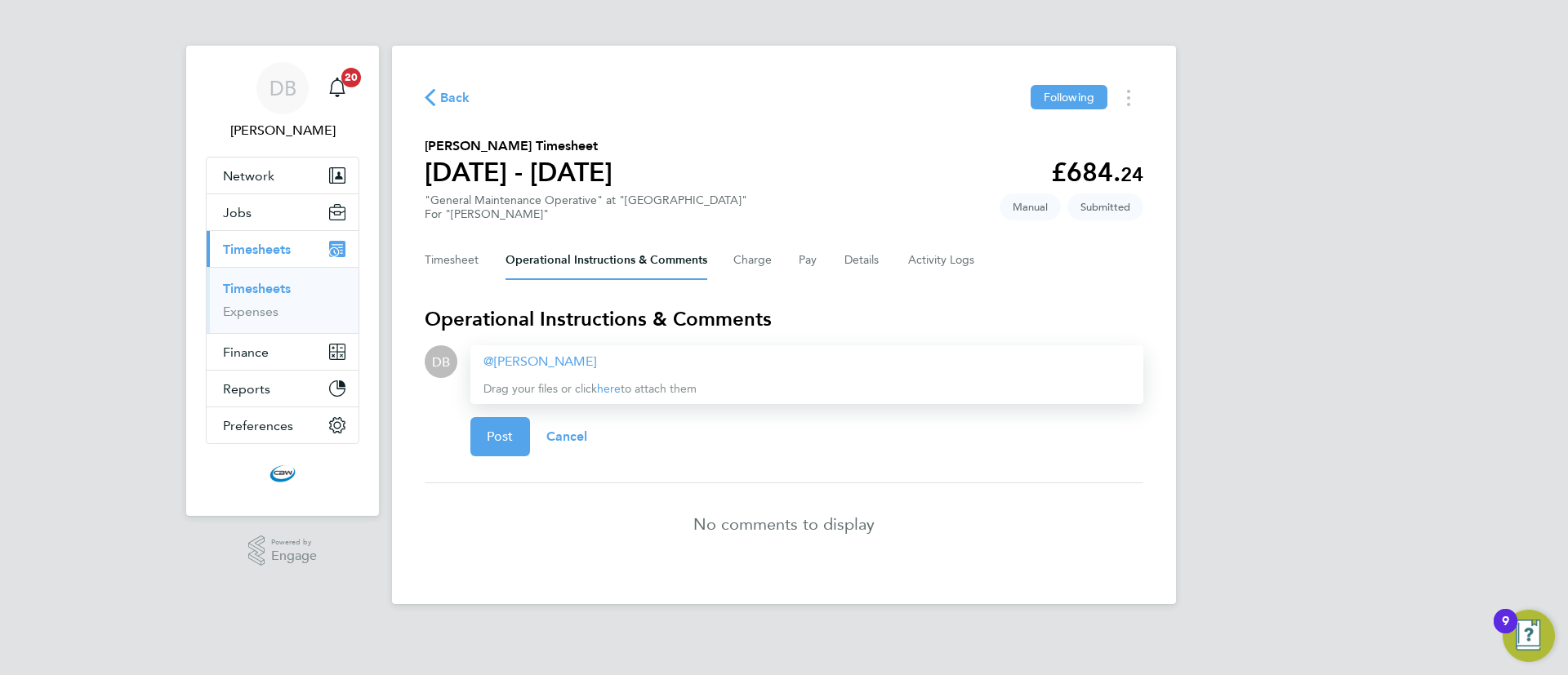
paste div
click at [497, 424] on button "Post" at bounding box center [500, 437] width 60 height 39
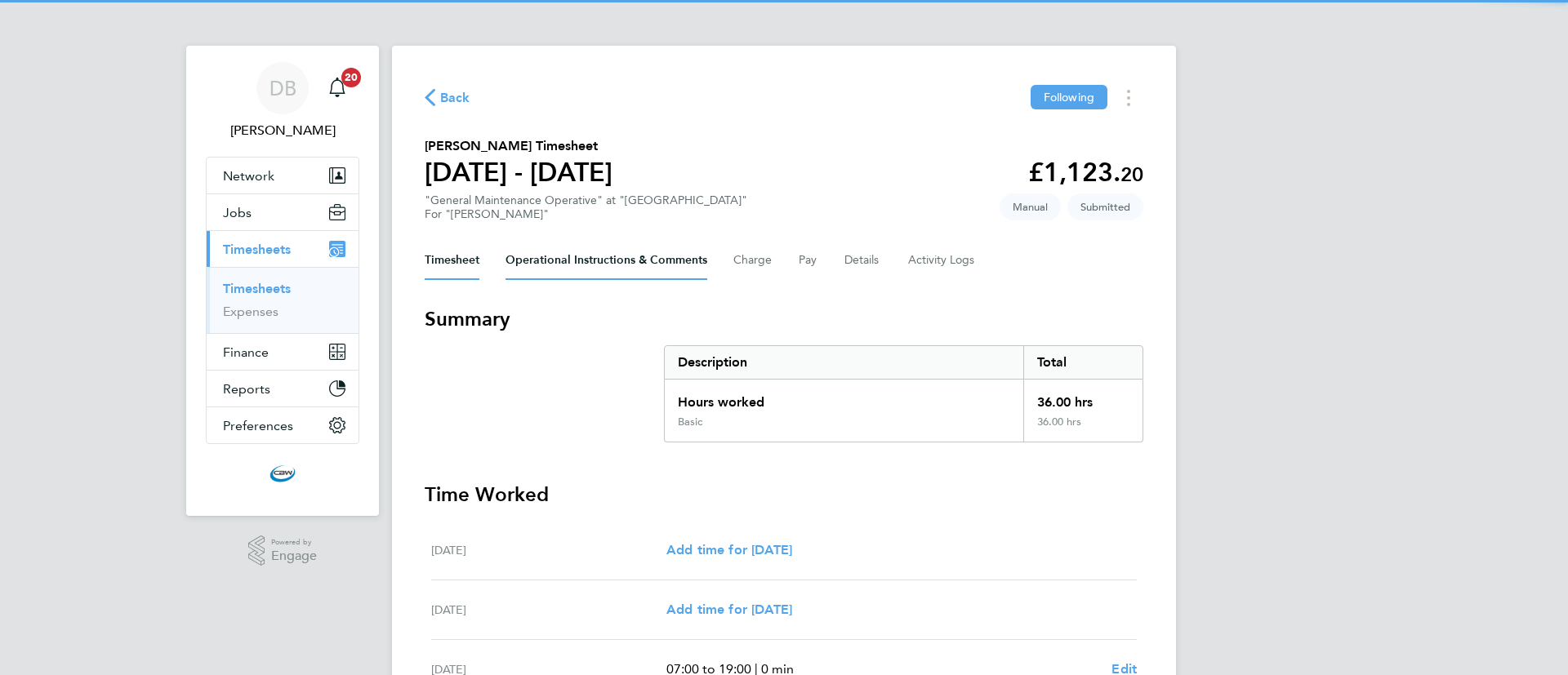
click at [559, 251] on Comments-tab "Operational Instructions & Comments" at bounding box center [606, 260] width 202 height 39
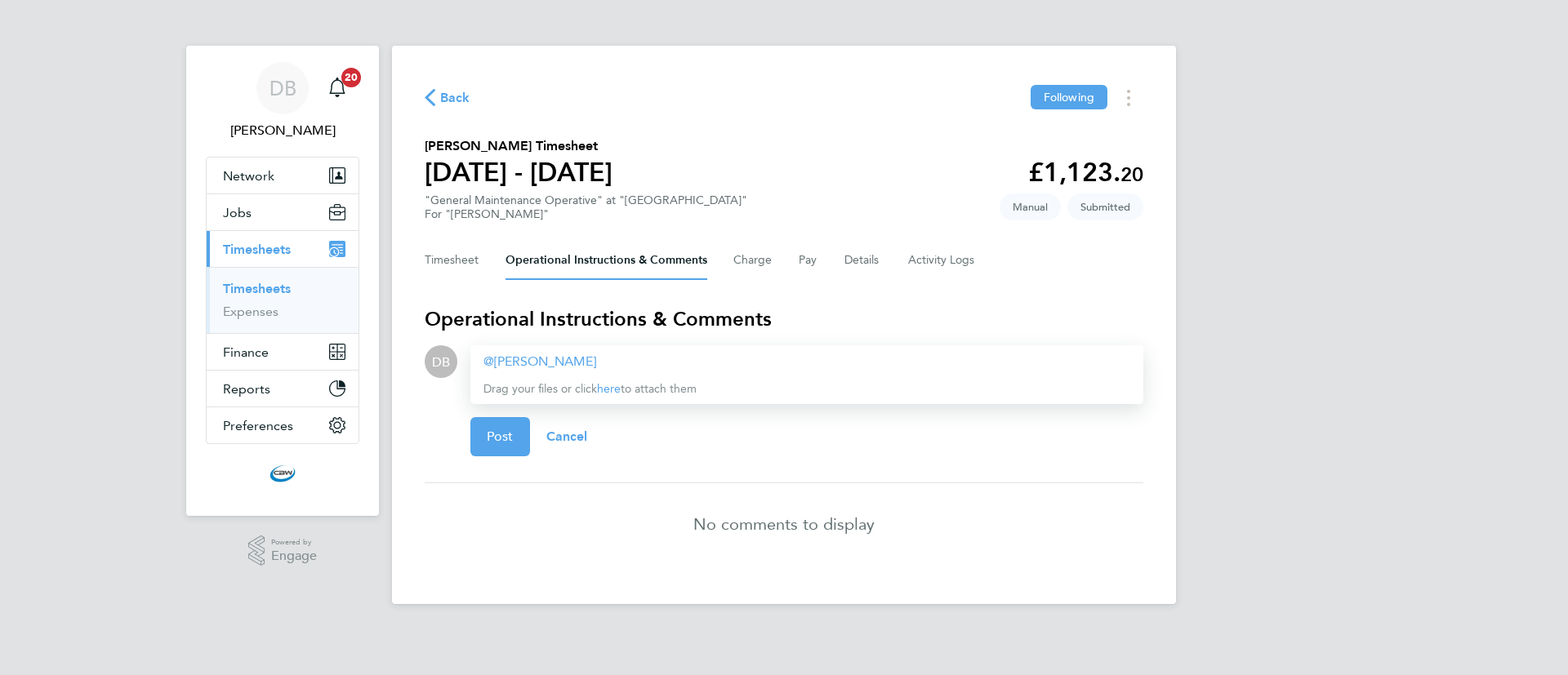
paste div
click at [538, 429] on button "Cancel" at bounding box center [566, 437] width 74 height 39
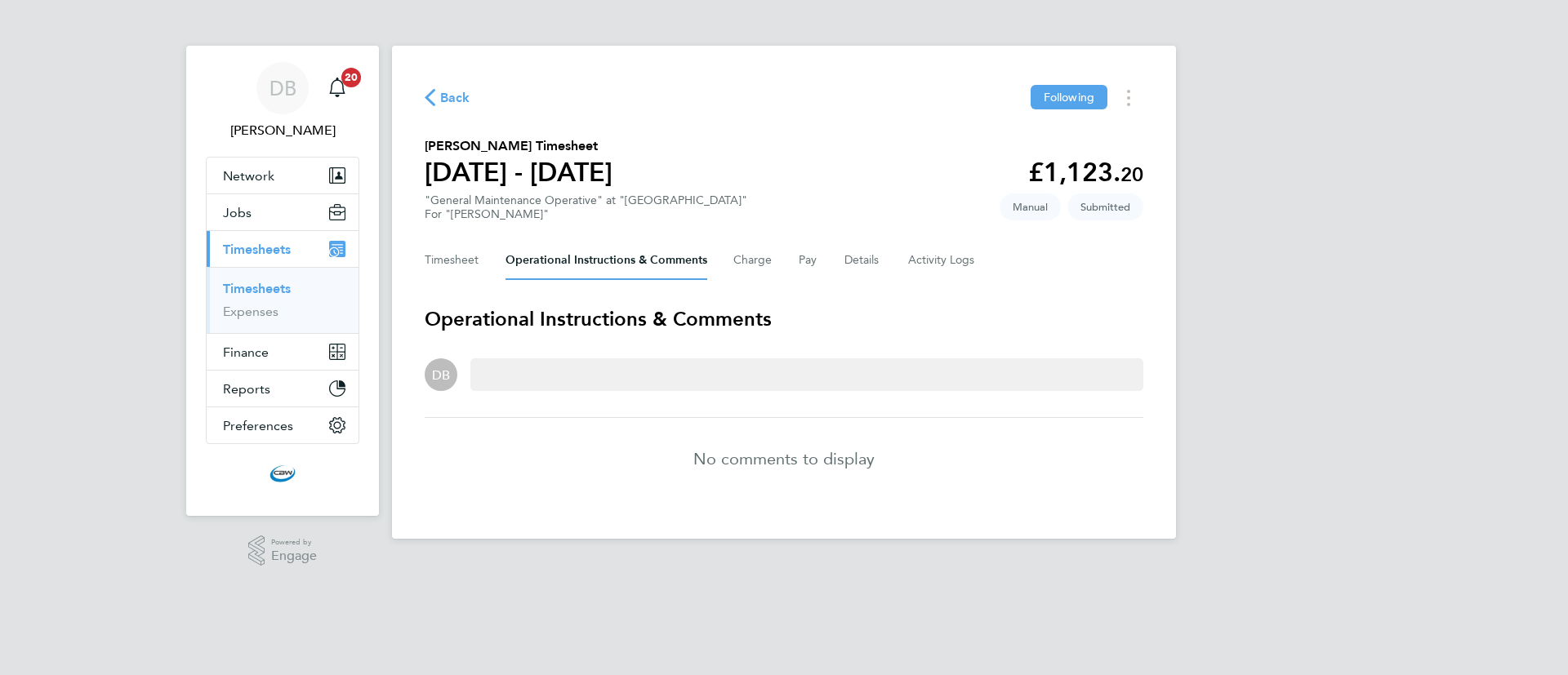
click at [532, 429] on li "No comments to display" at bounding box center [783, 459] width 718 height 81
click at [611, 360] on div at bounding box center [806, 374] width 673 height 32
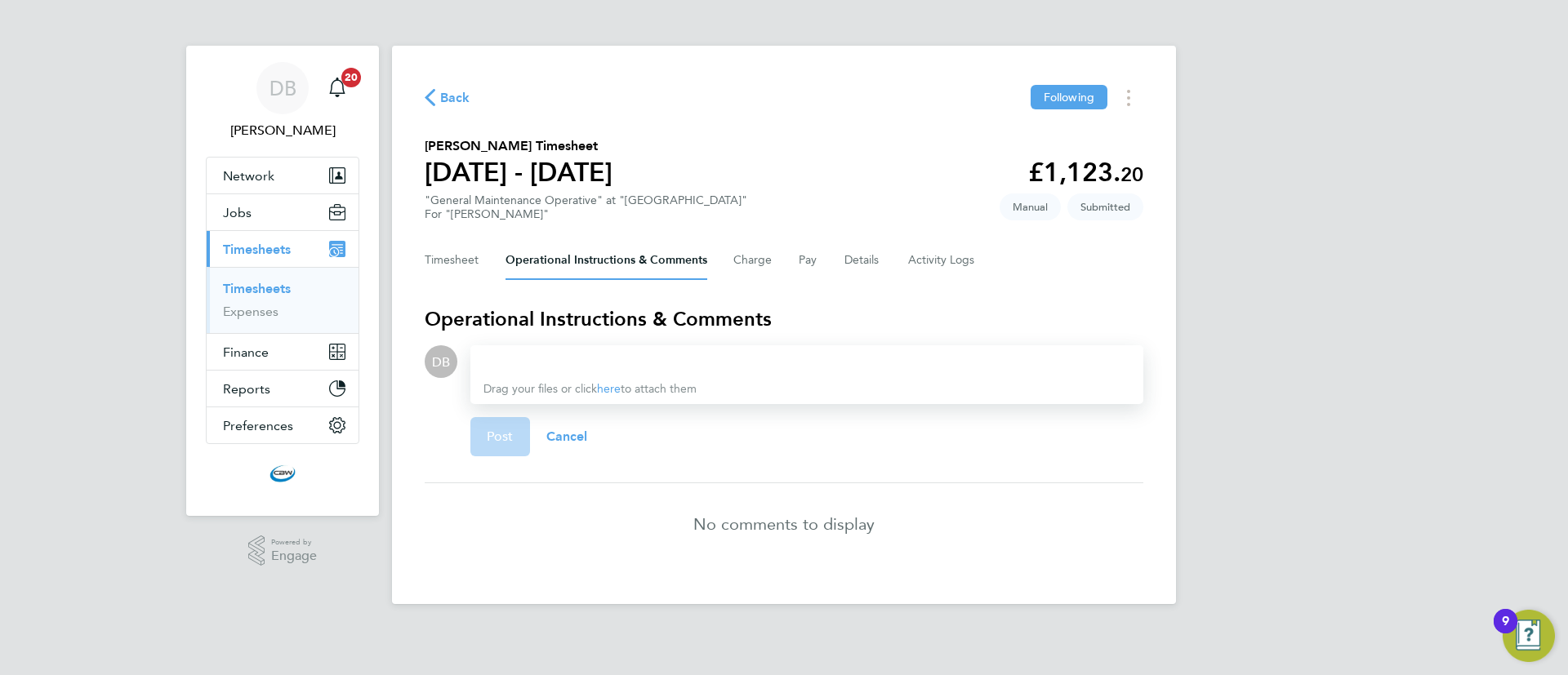
click at [608, 383] on div "Drag your files or click here to attach them" at bounding box center [806, 374] width 673 height 59
click at [570, 367] on div at bounding box center [806, 362] width 647 height 20
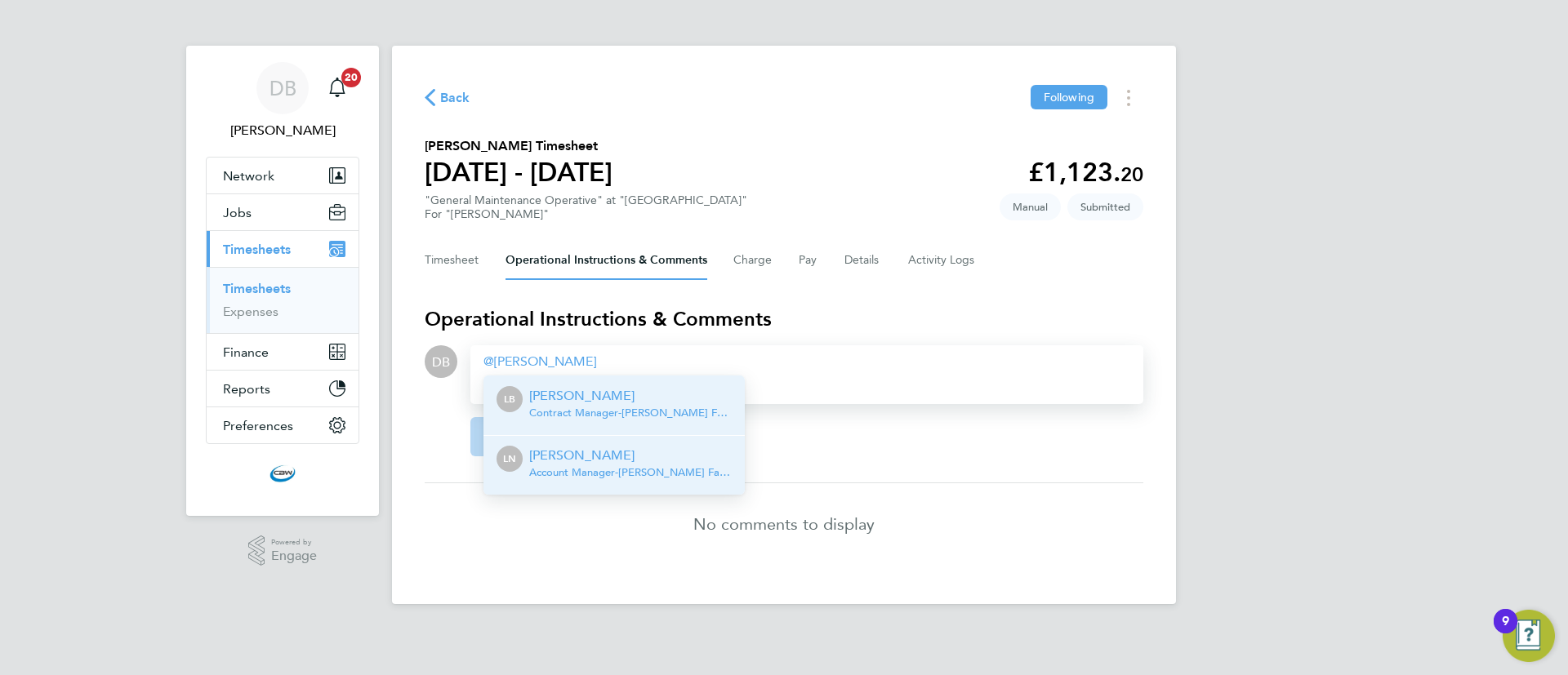
click at [566, 458] on p "Lucy North" at bounding box center [630, 456] width 203 height 20
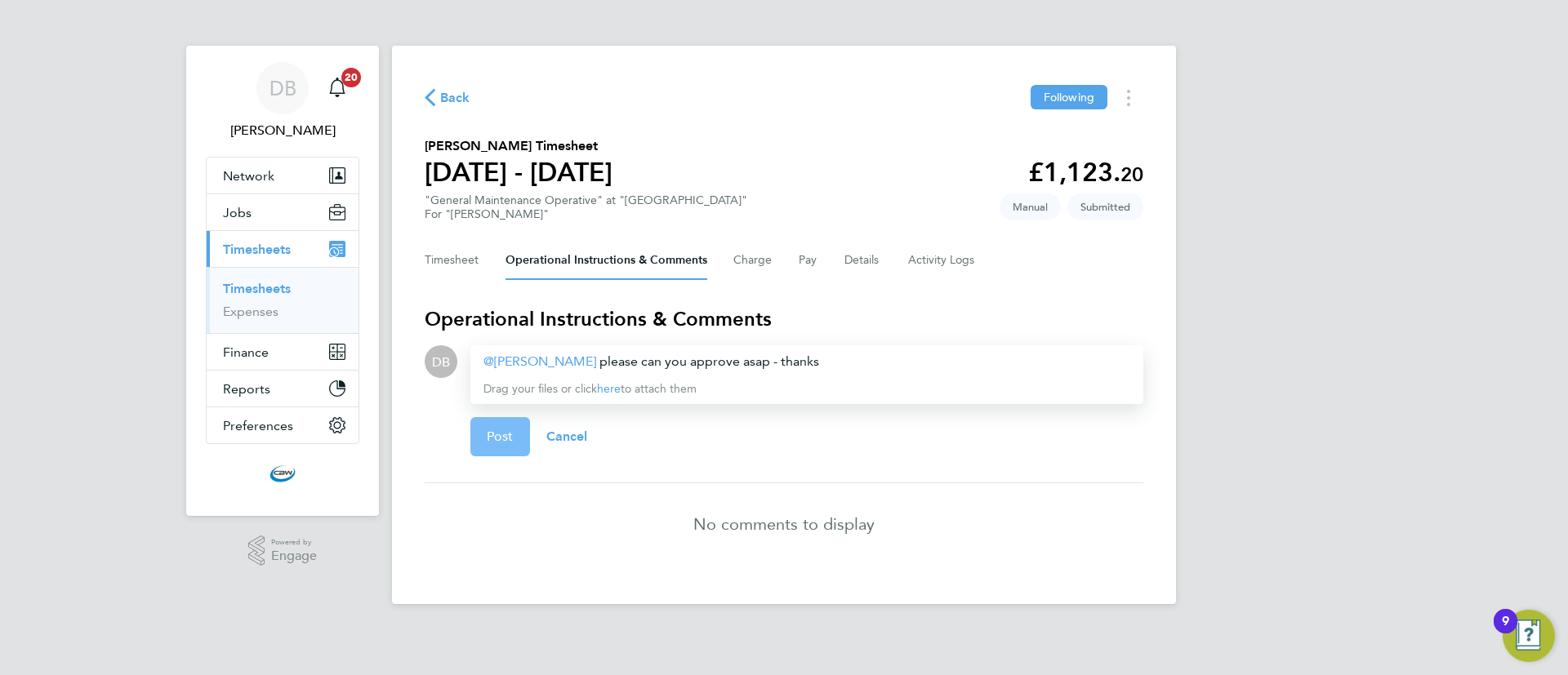
click at [488, 428] on span "Post" at bounding box center [500, 437] width 27 height 17
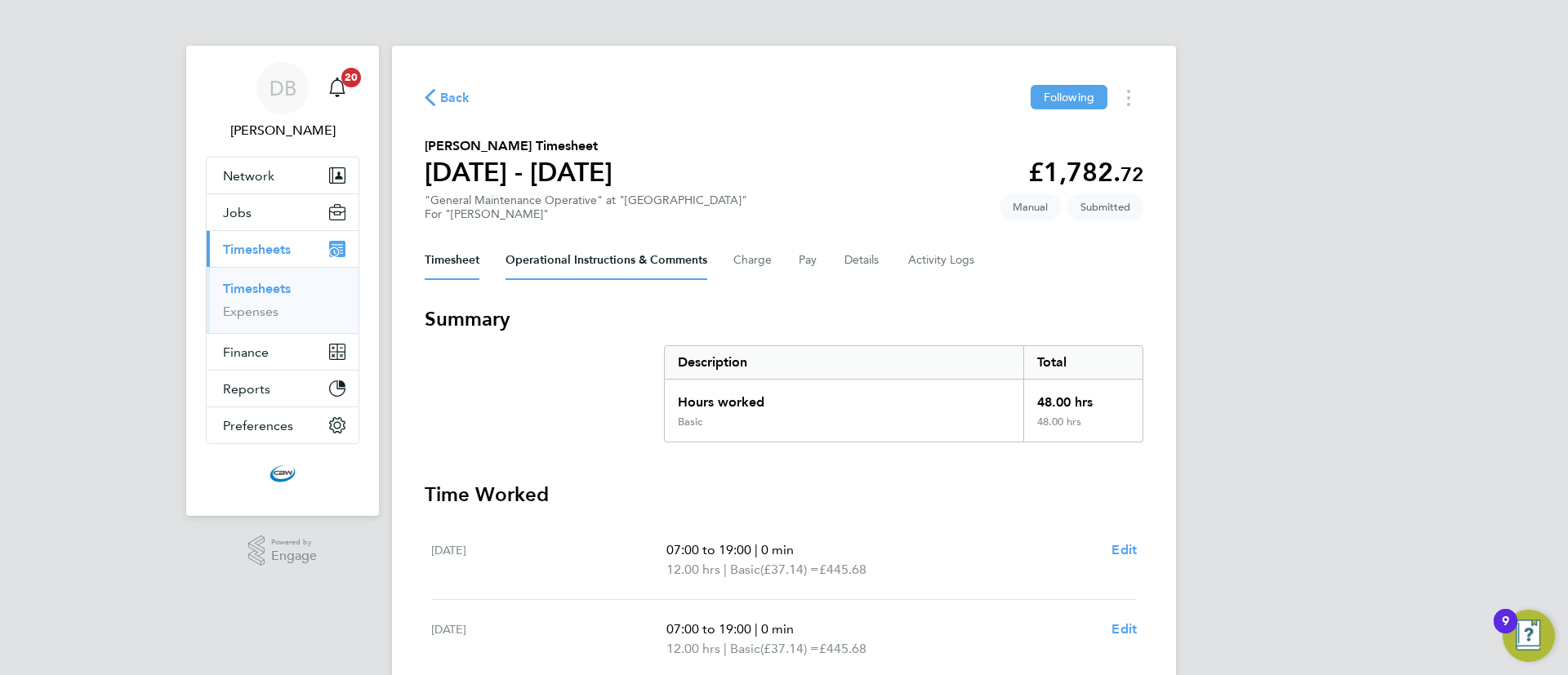
click at [562, 252] on Comments-tab "Operational Instructions & Comments" at bounding box center [606, 260] width 202 height 39
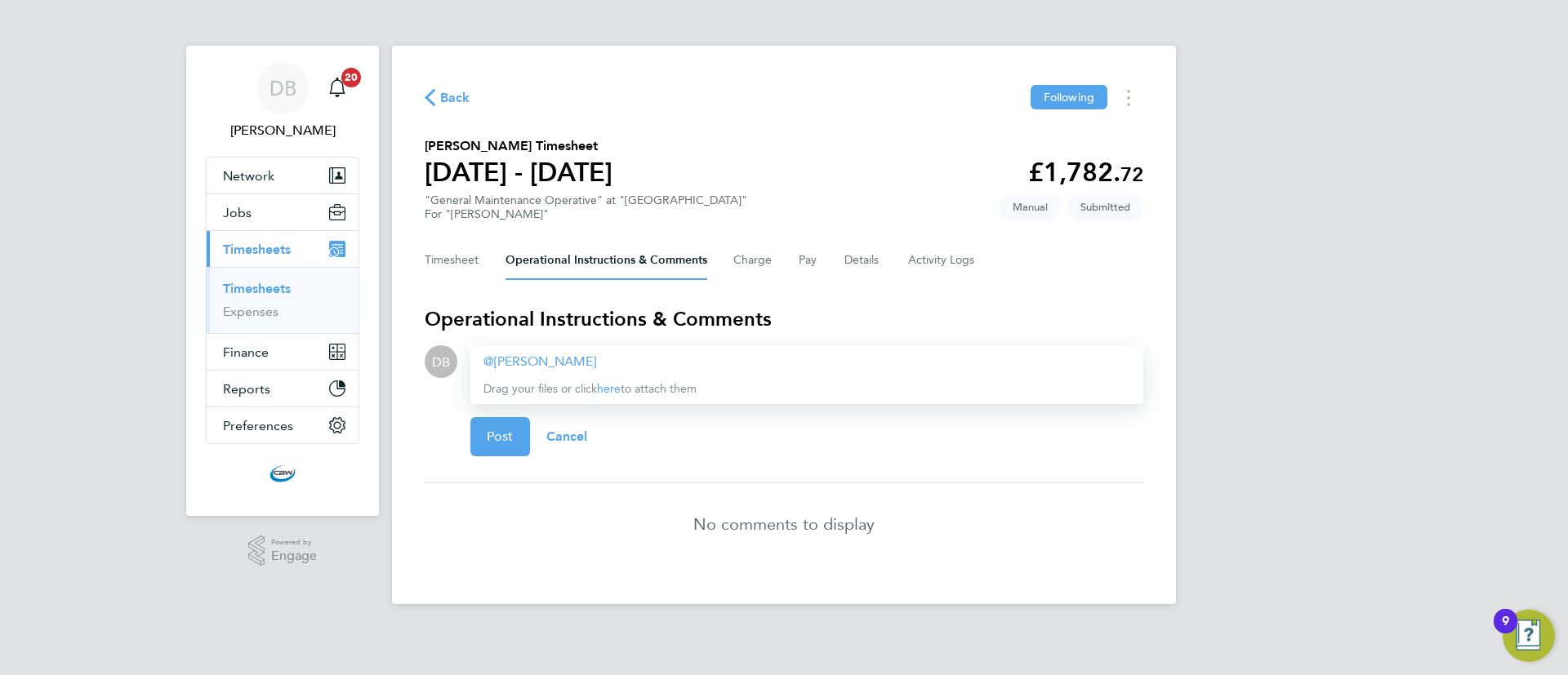
paste div
click at [500, 427] on button "Post" at bounding box center [500, 437] width 60 height 39
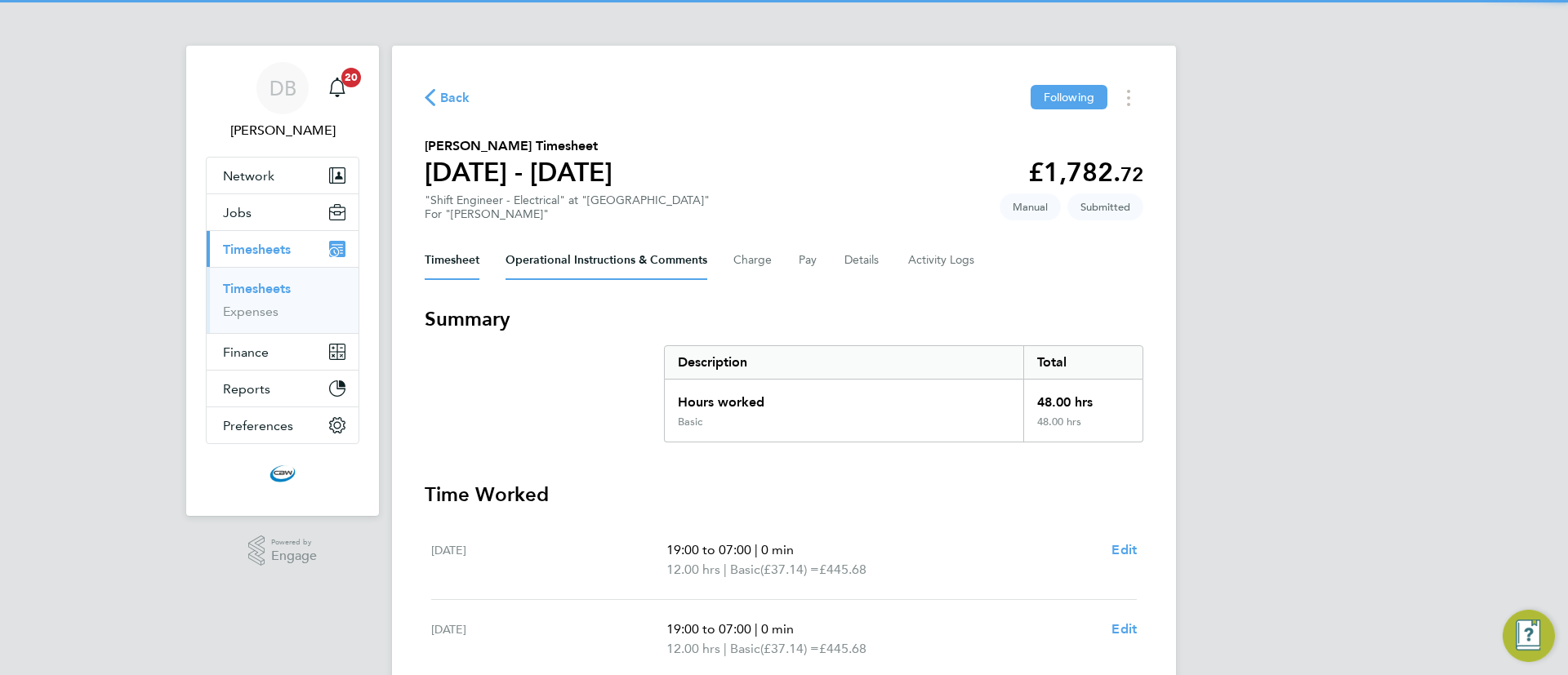
click at [607, 261] on Comments-tab "Operational Instructions & Comments" at bounding box center [606, 260] width 202 height 39
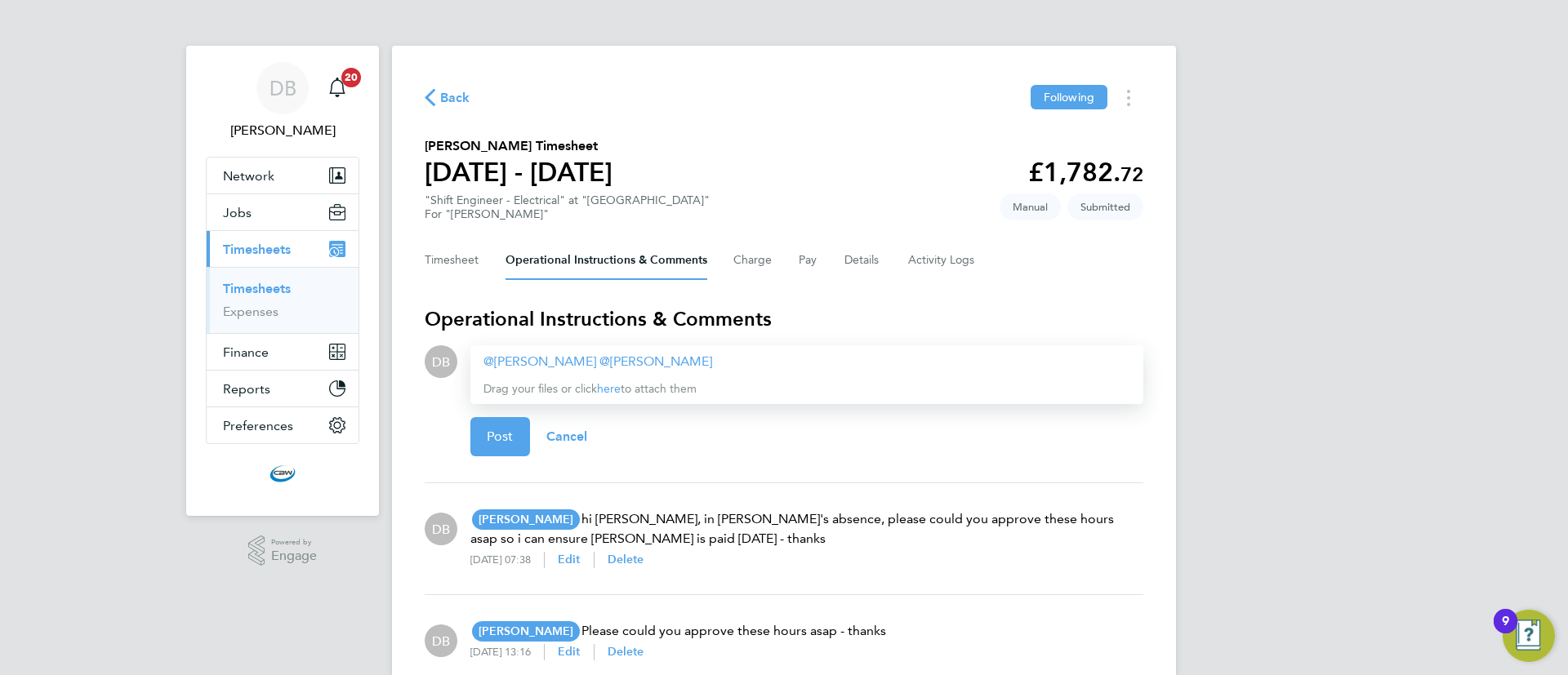
paste div
click at [507, 444] on span "Post" at bounding box center [500, 437] width 27 height 17
